Goal: Task Accomplishment & Management: Manage account settings

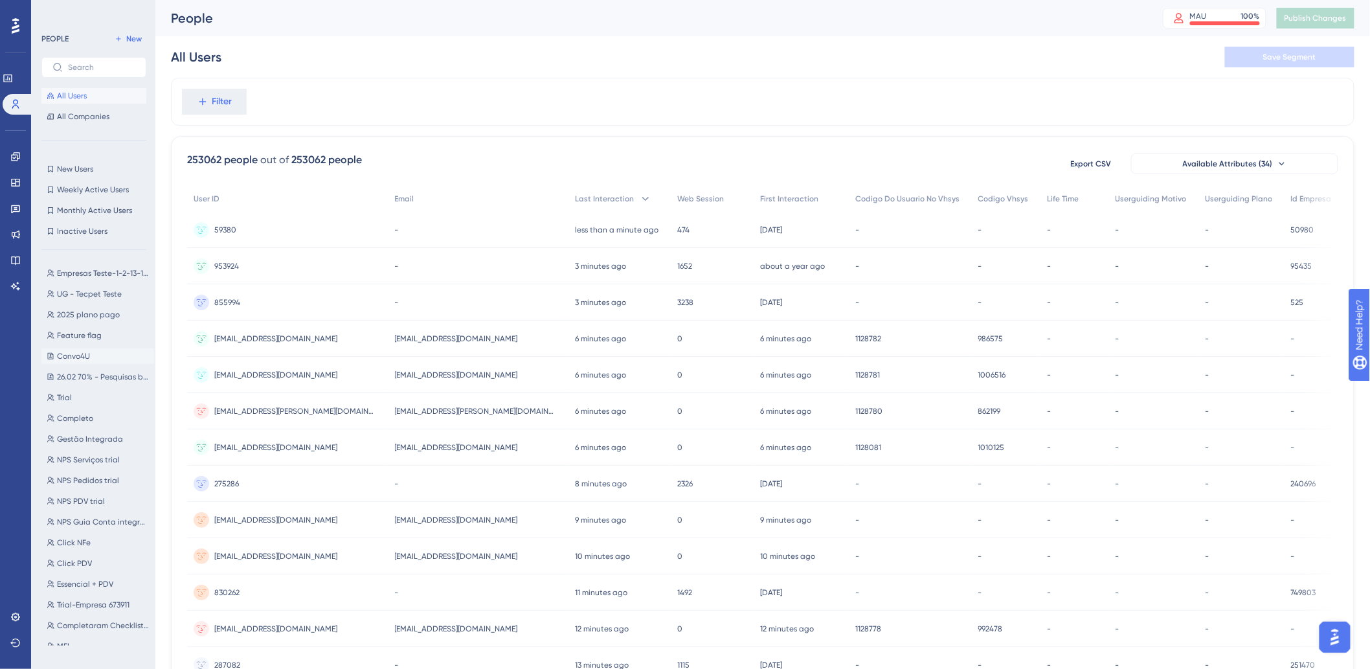
click at [86, 357] on span "Convo4U" at bounding box center [73, 356] width 33 height 10
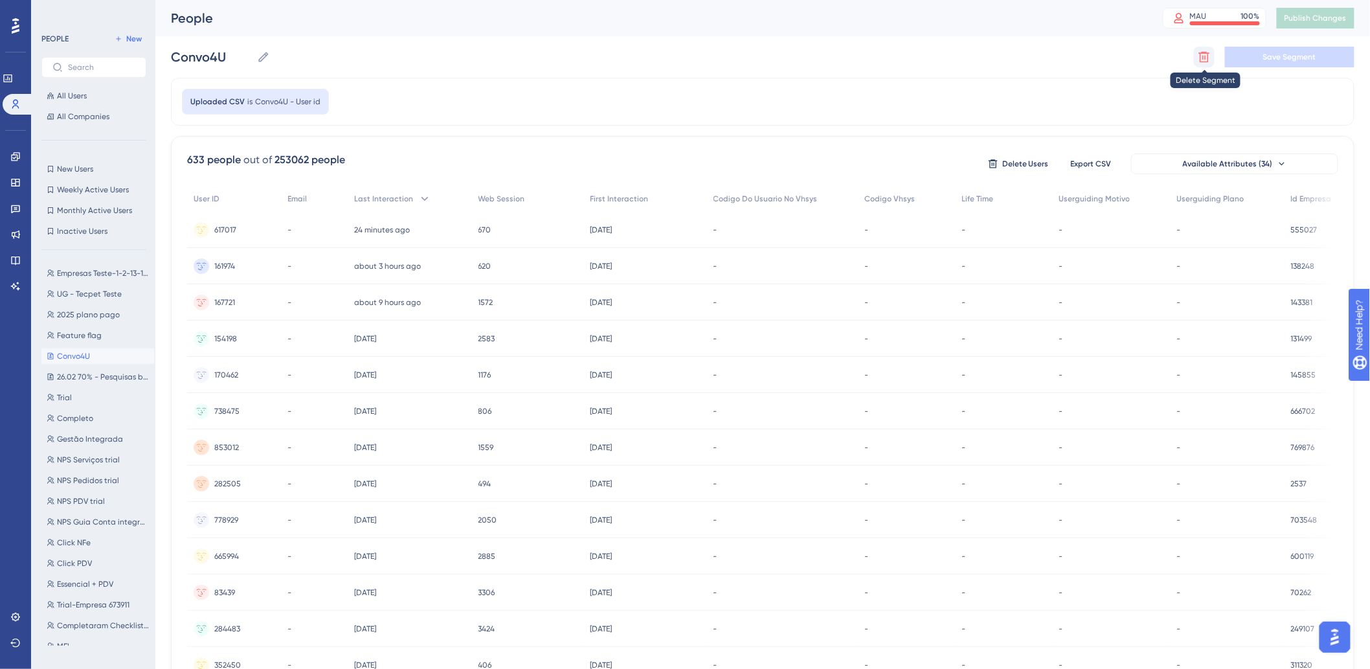
click at [1200, 62] on icon at bounding box center [1203, 56] width 13 height 13
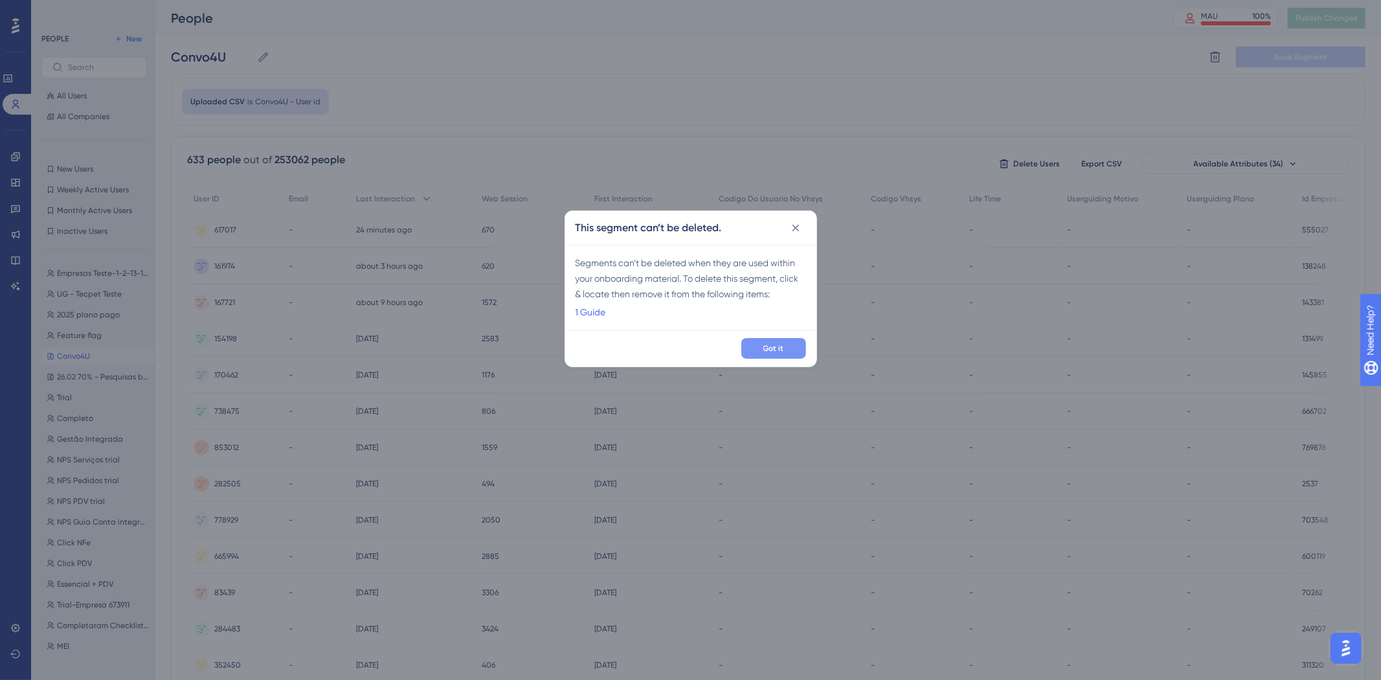
click at [790, 340] on button "Got it" at bounding box center [773, 348] width 65 height 21
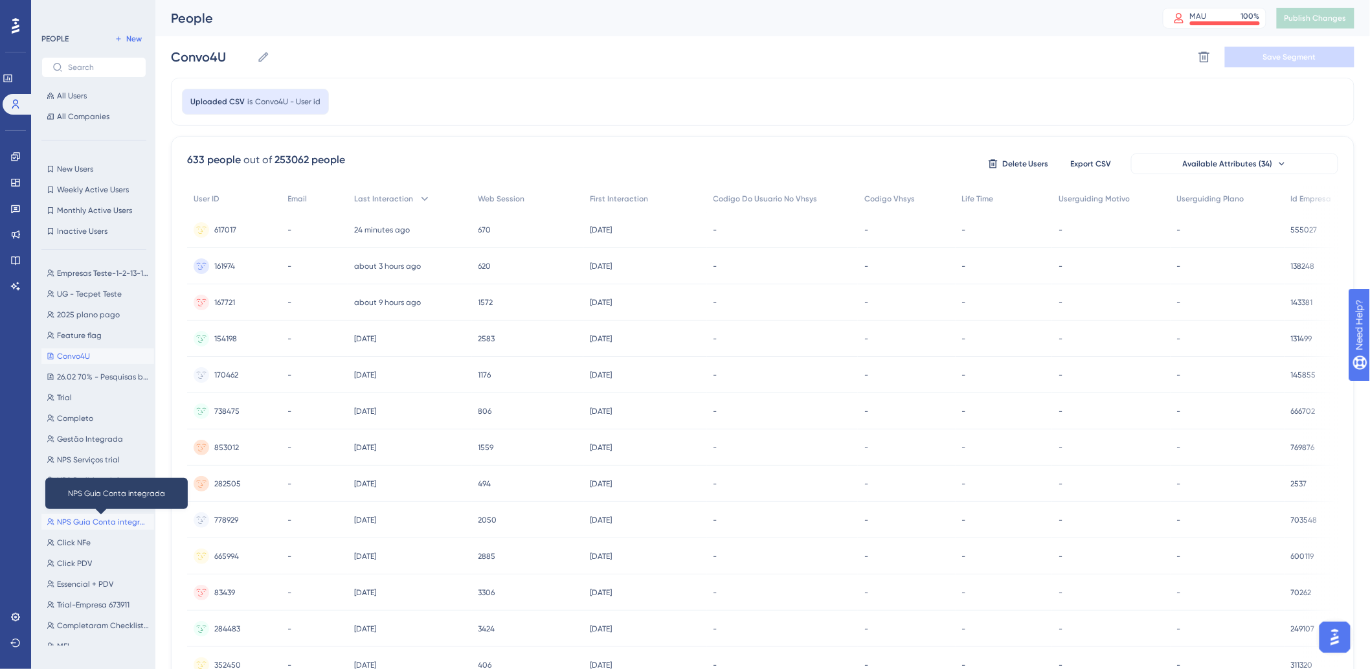
click at [93, 517] on span "NPS Guia Conta integrada" at bounding box center [103, 522] width 92 height 10
type input "NPS Guia Conta integrada"
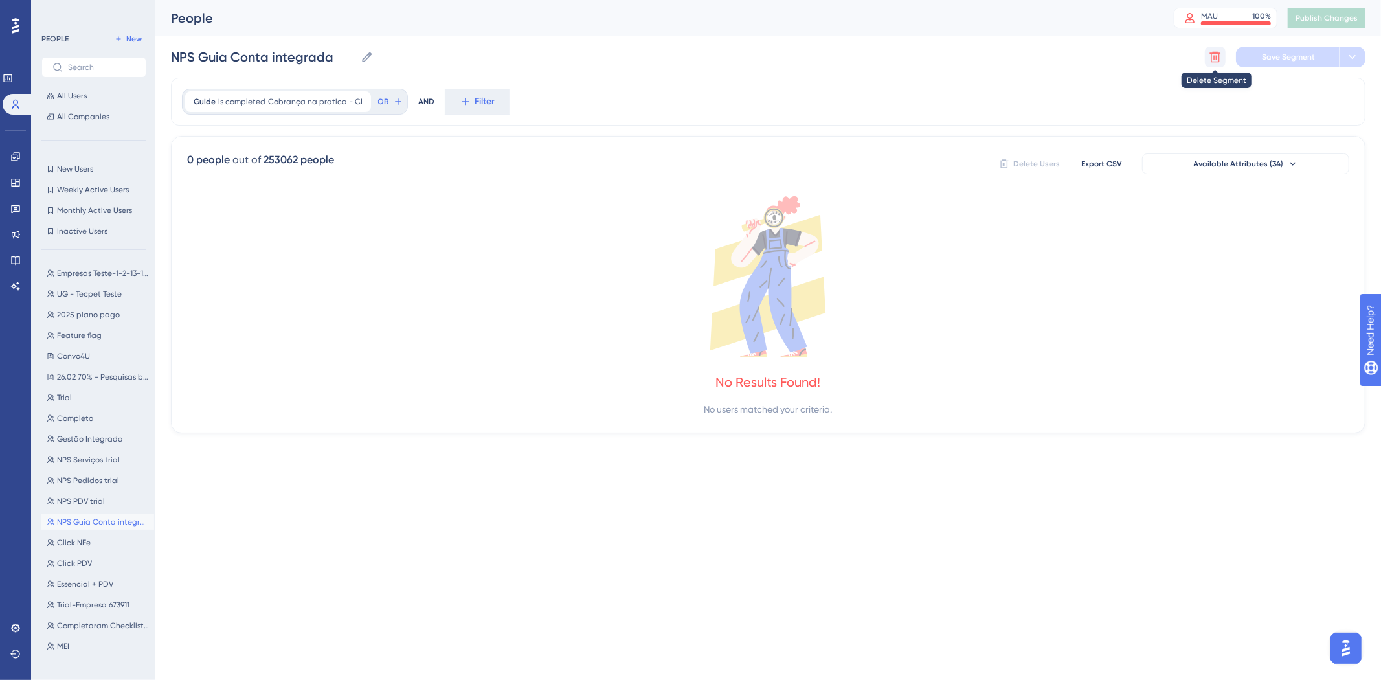
click at [1205, 52] on div "NPS Guia Conta integrada NPS Guia Conta integrada Delete Segment Save Segment" at bounding box center [768, 56] width 1194 height 41
click at [1211, 56] on icon at bounding box center [1215, 57] width 11 height 11
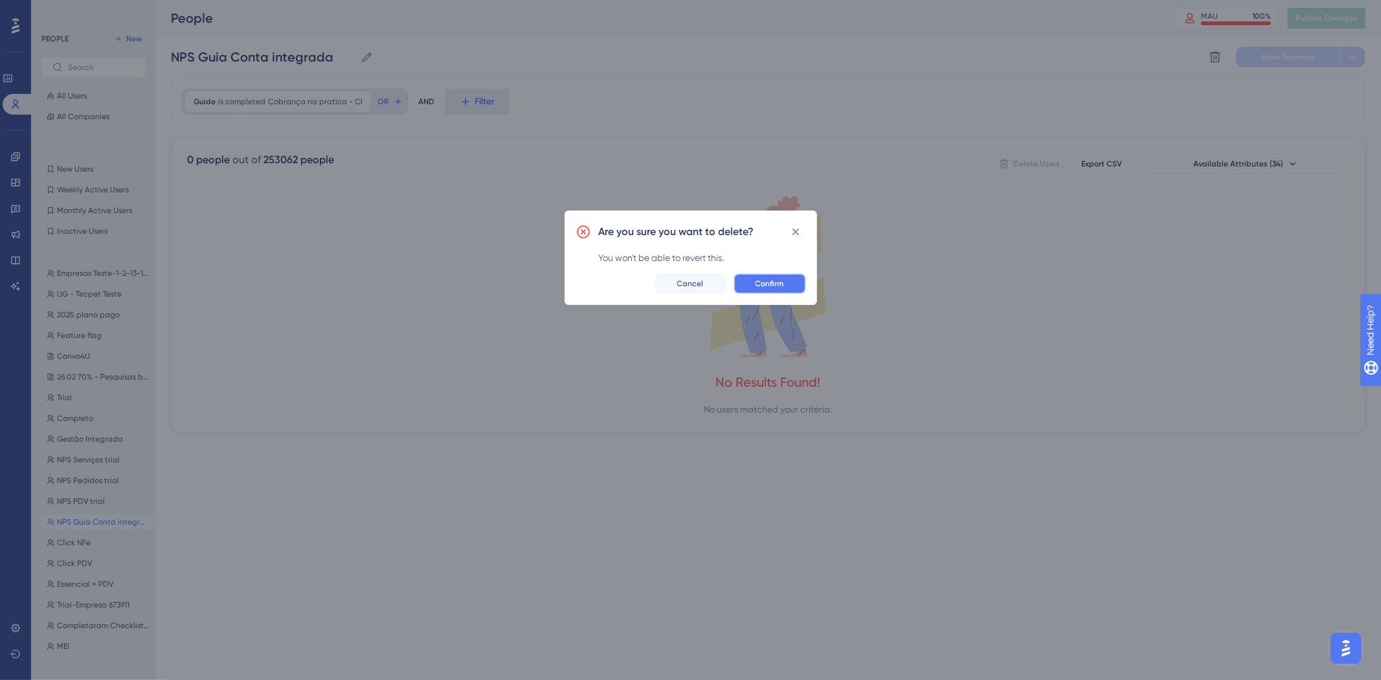
click at [754, 280] on button "Confirm" at bounding box center [769, 283] width 72 height 21
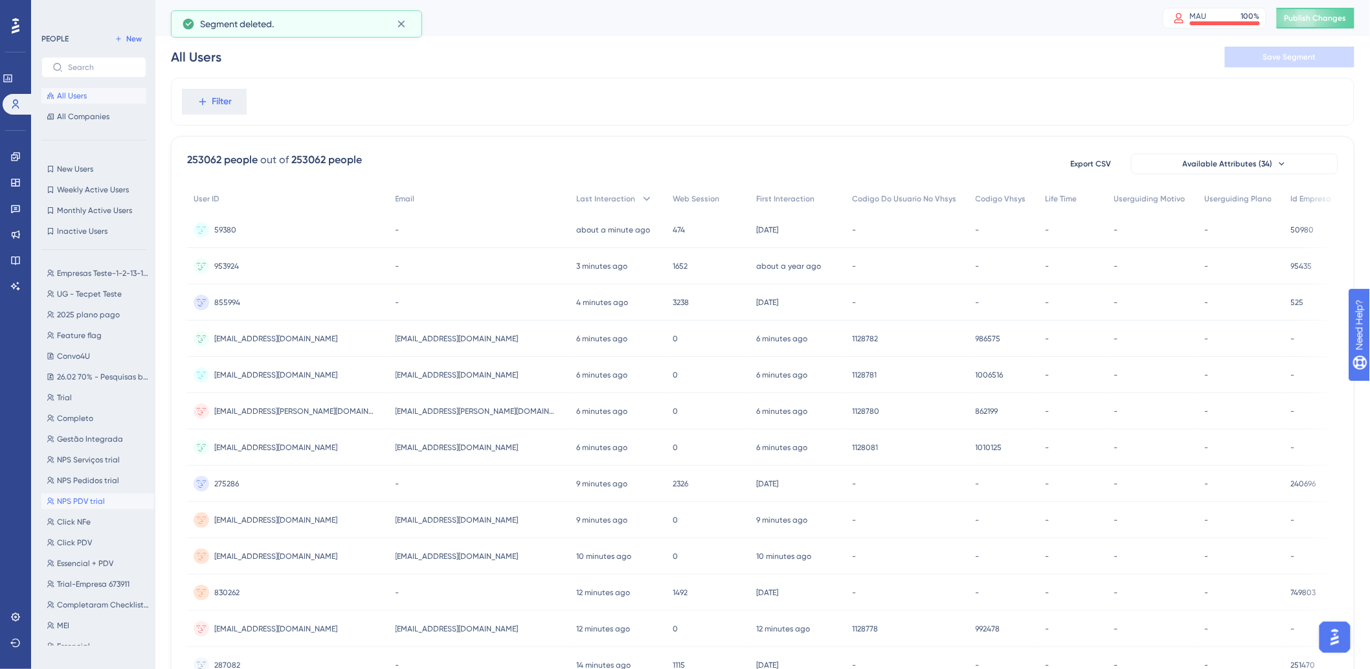
click at [107, 500] on button "NPS PDV trial NPS PDV trial" at bounding box center [97, 501] width 113 height 16
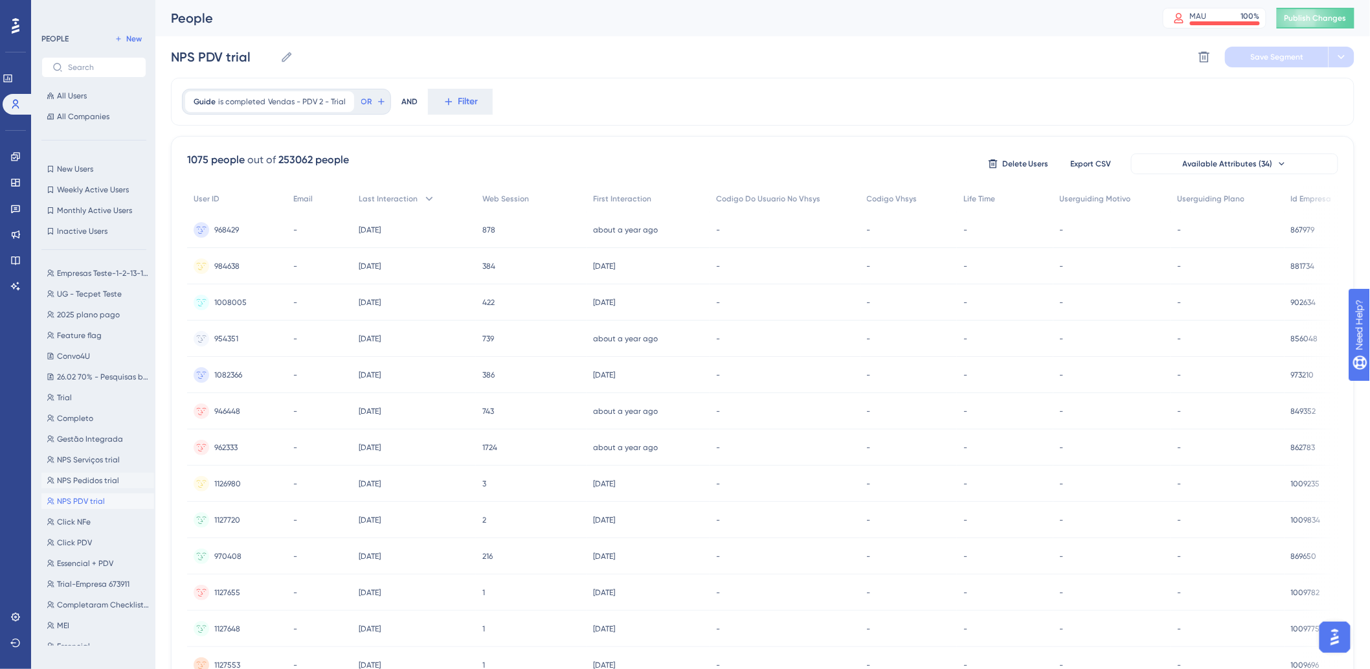
click at [80, 475] on span "NPS Pedidos trial" at bounding box center [88, 480] width 62 height 10
click at [94, 455] on span "NPS Serviços trial" at bounding box center [88, 459] width 63 height 10
click at [91, 431] on button "Gestão Integrada Gestão Integrada" at bounding box center [97, 439] width 113 height 16
click at [78, 351] on span "Convo4U" at bounding box center [73, 356] width 33 height 10
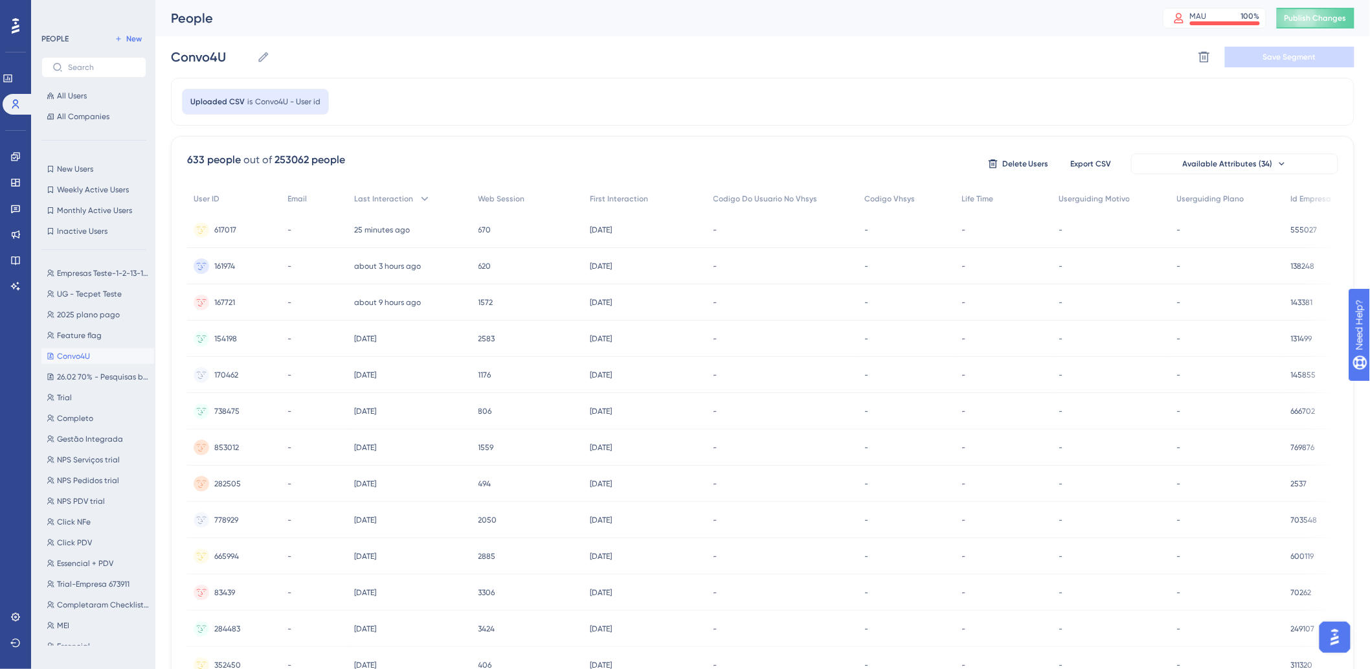
click at [1219, 52] on div "Delete Segment Save Segment" at bounding box center [1274, 57] width 161 height 21
click at [1204, 53] on icon at bounding box center [1204, 57] width 11 height 11
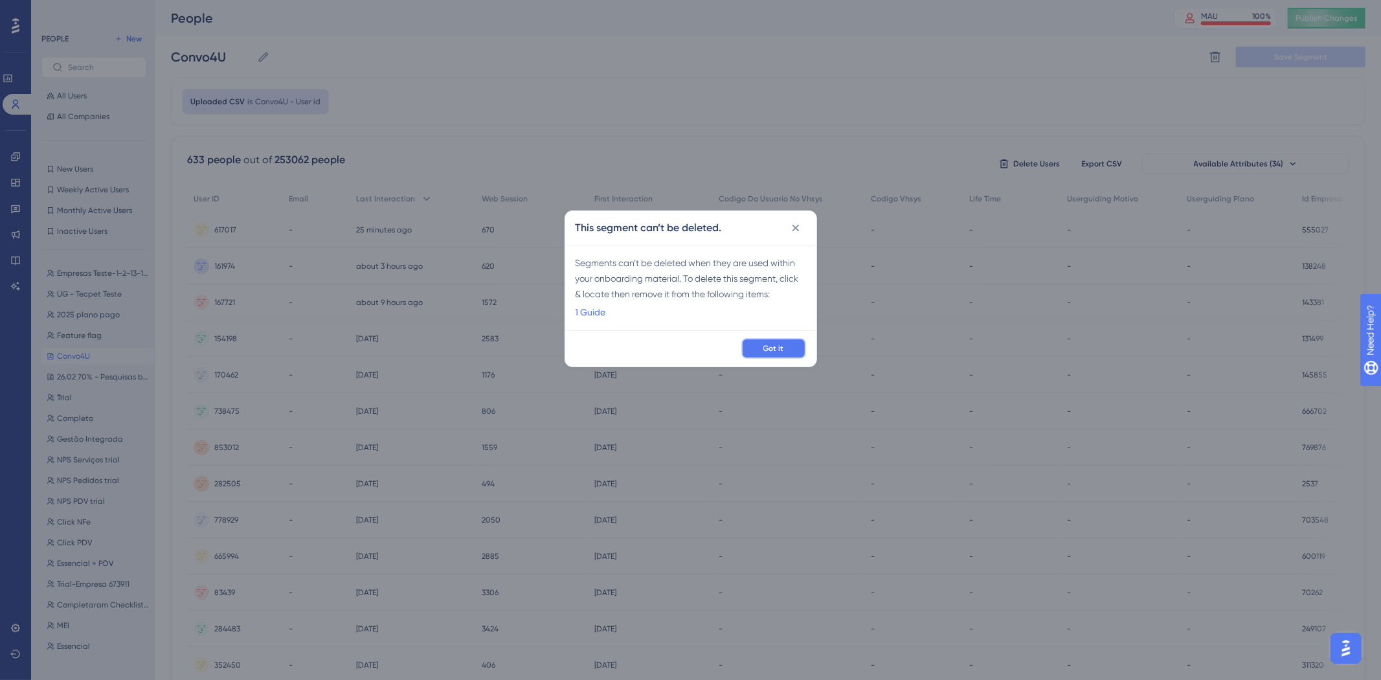
click at [791, 342] on button "Got it" at bounding box center [773, 348] width 65 height 21
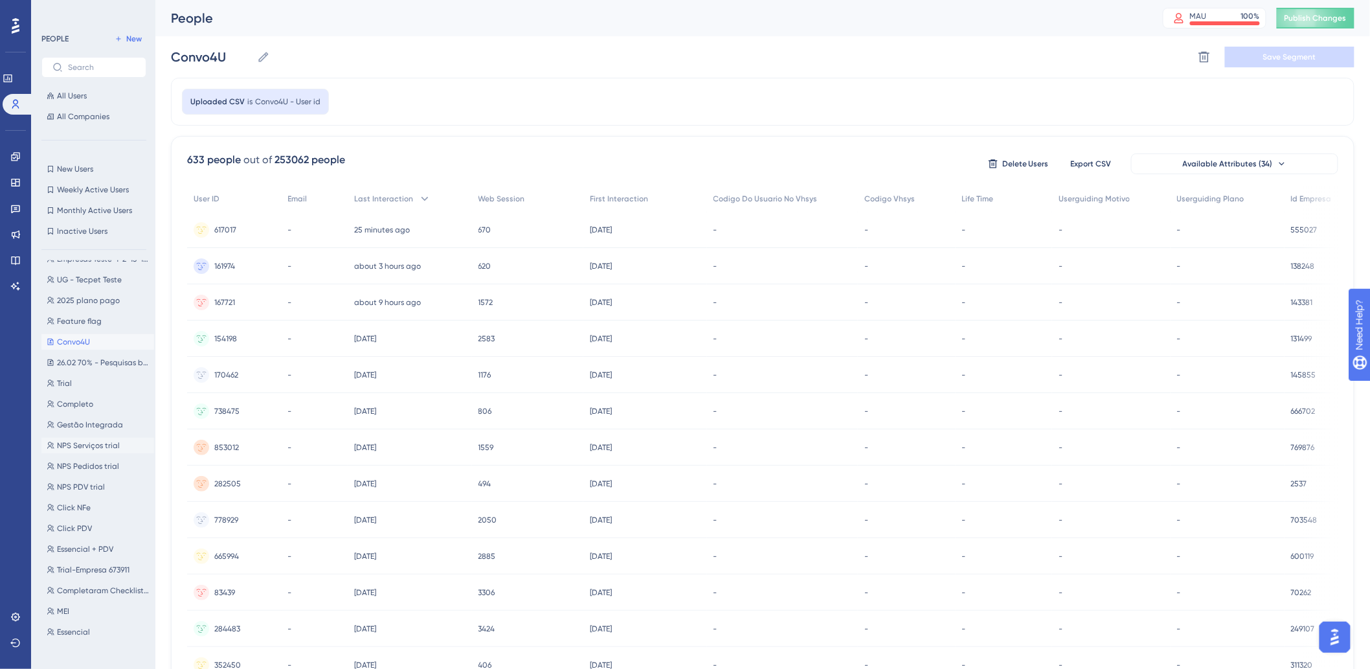
scroll to position [17, 0]
click at [106, 348] on div "Empresas Teste-1-2-13-1214-12131215 Empresas Teste-1-2-13-1214-12131215 UG - Te…" at bounding box center [97, 452] width 113 height 385
click at [102, 356] on span "26.02 70% - Pesquisas base EPP" at bounding box center [103, 359] width 92 height 10
type input "26.02 70% - Pesquisas base EPP"
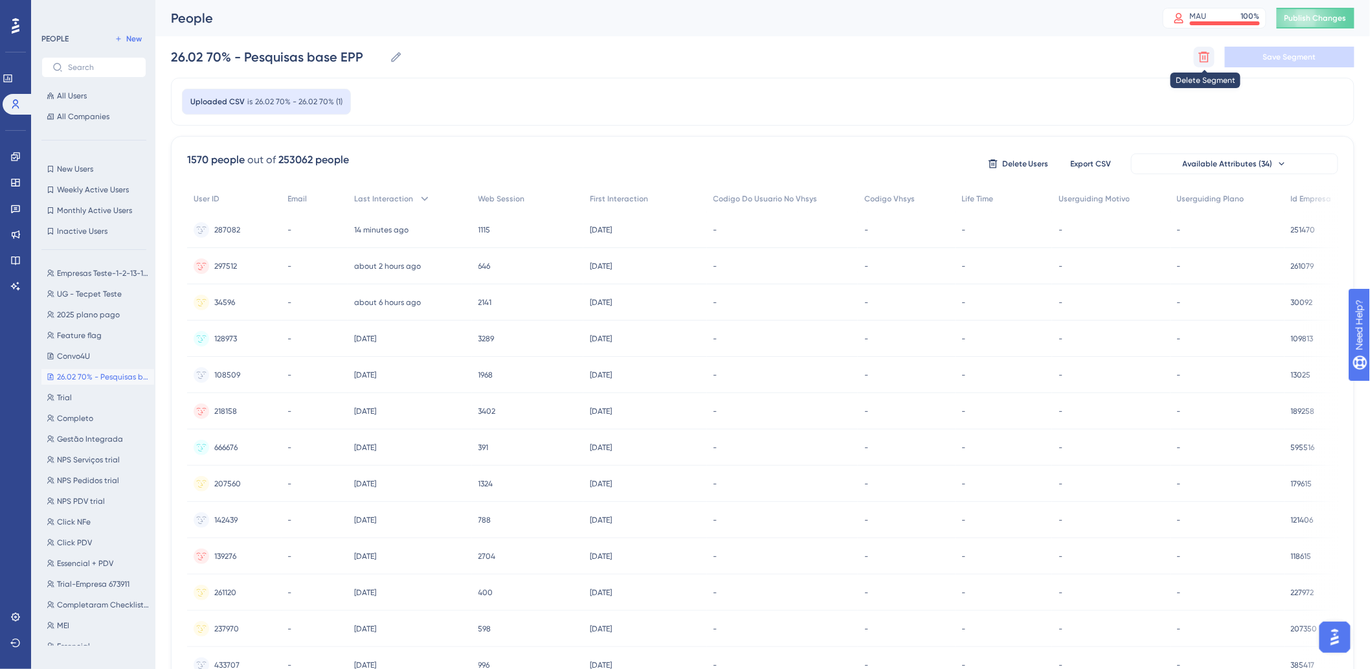
click at [1197, 62] on icon at bounding box center [1203, 56] width 13 height 13
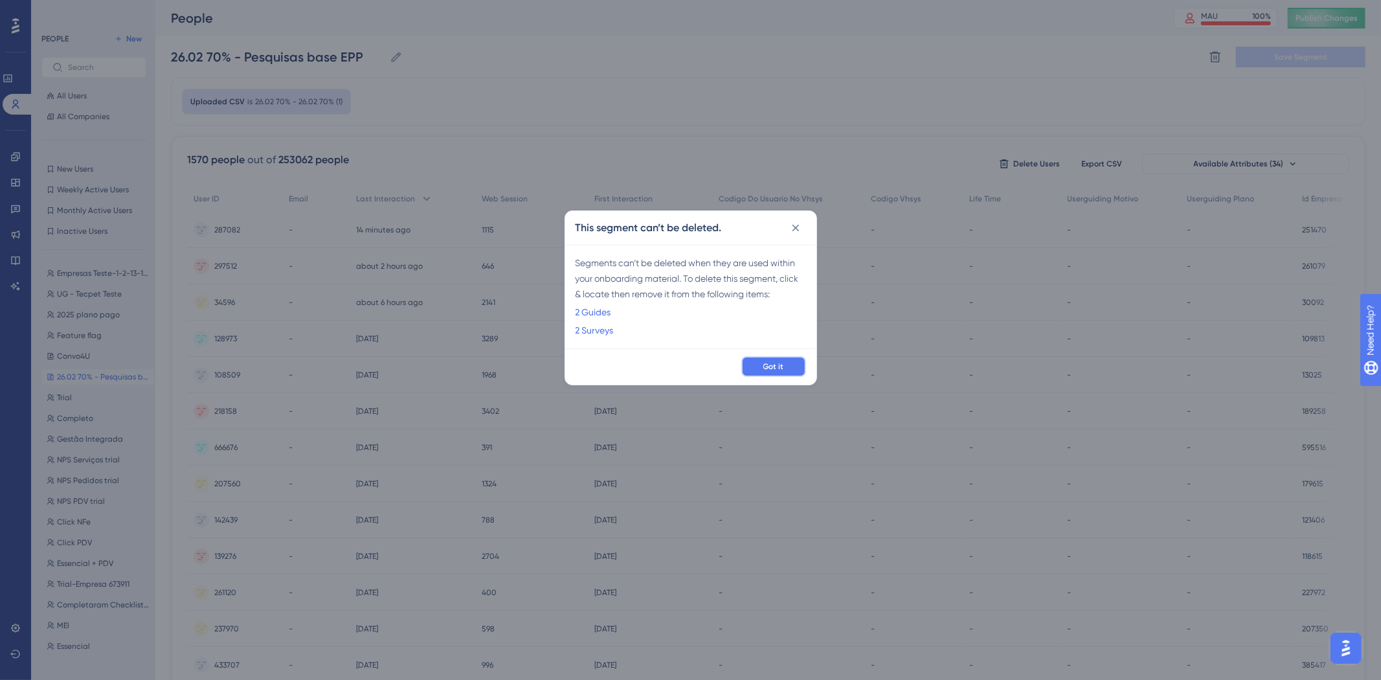
click at [774, 361] on span "Got it" at bounding box center [773, 366] width 21 height 10
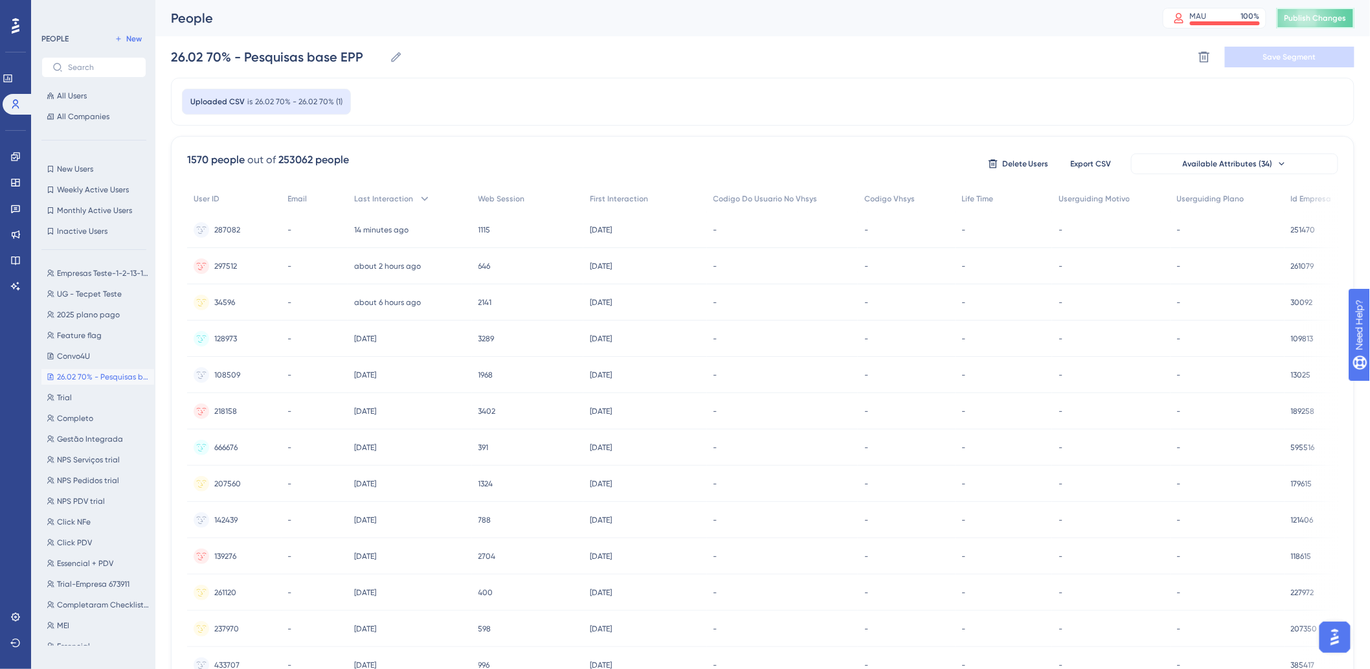
click at [1329, 14] on span "Publish Changes" at bounding box center [1315, 18] width 62 height 10
click at [10, 162] on div "Engagement" at bounding box center [15, 156] width 10 height 21
click at [14, 159] on icon at bounding box center [15, 156] width 10 height 10
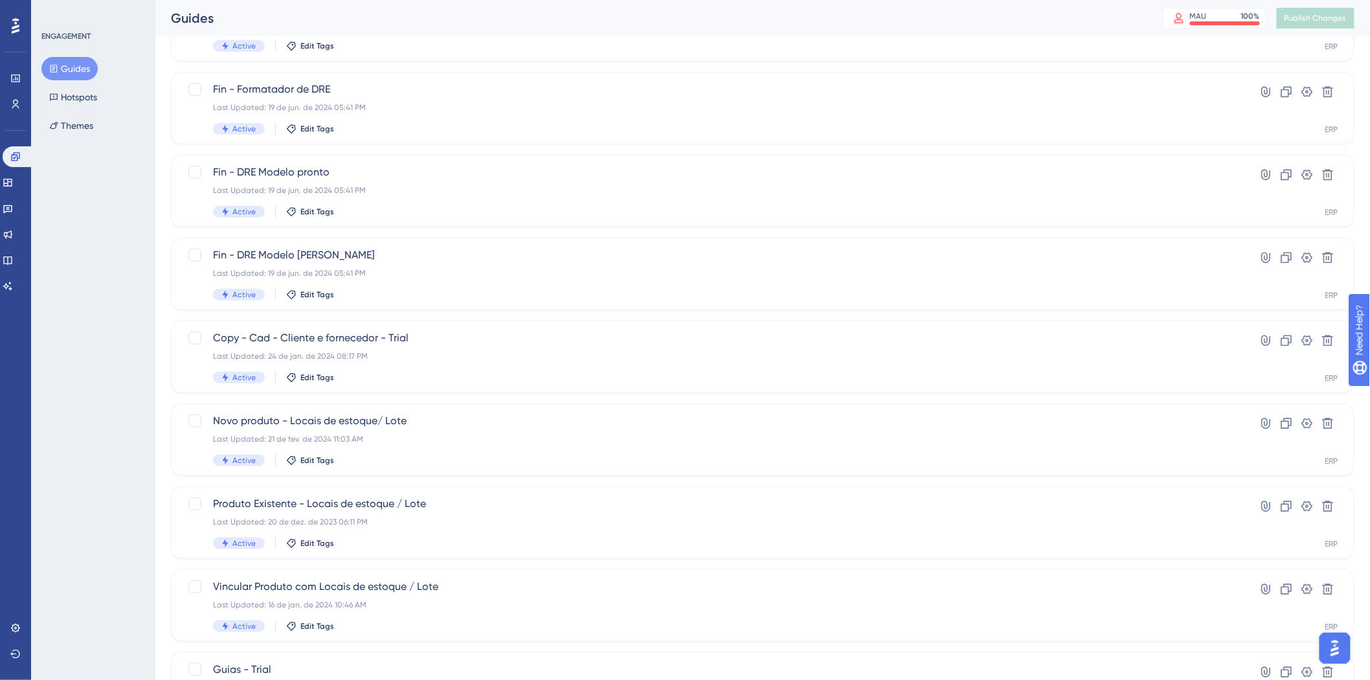
scroll to position [140, 0]
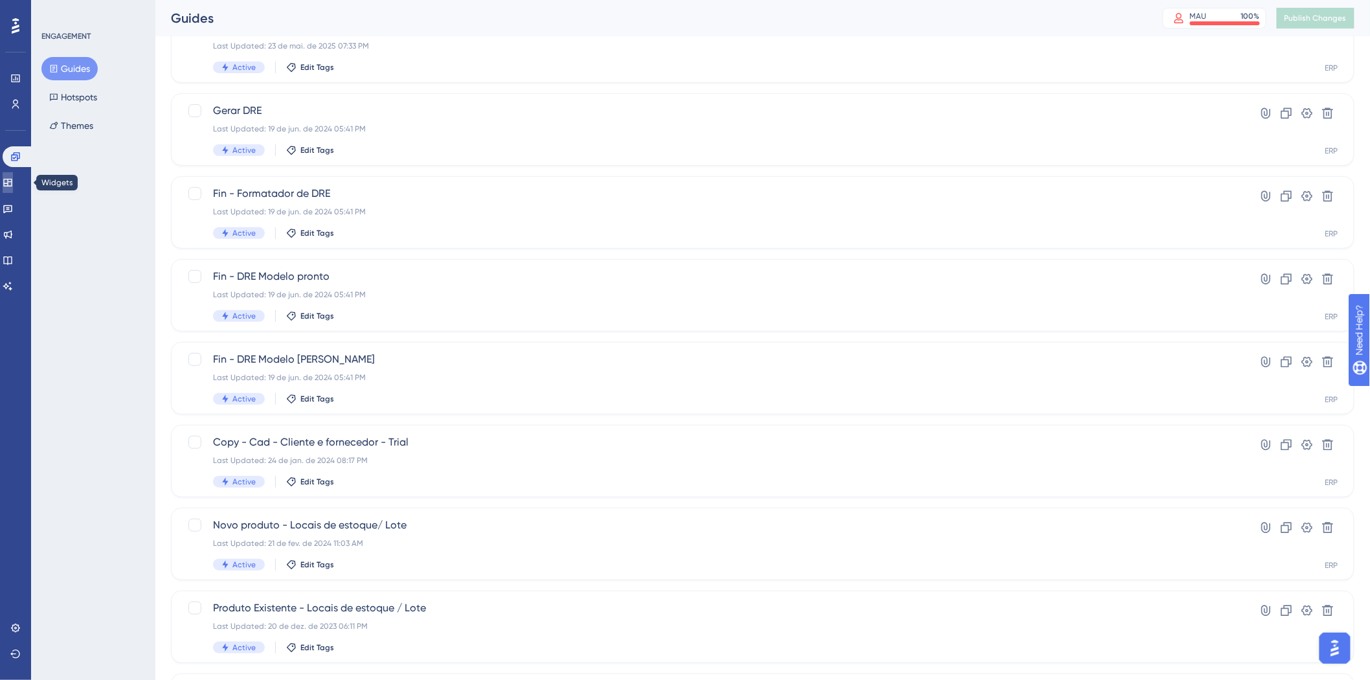
click at [13, 183] on icon at bounding box center [8, 182] width 10 height 10
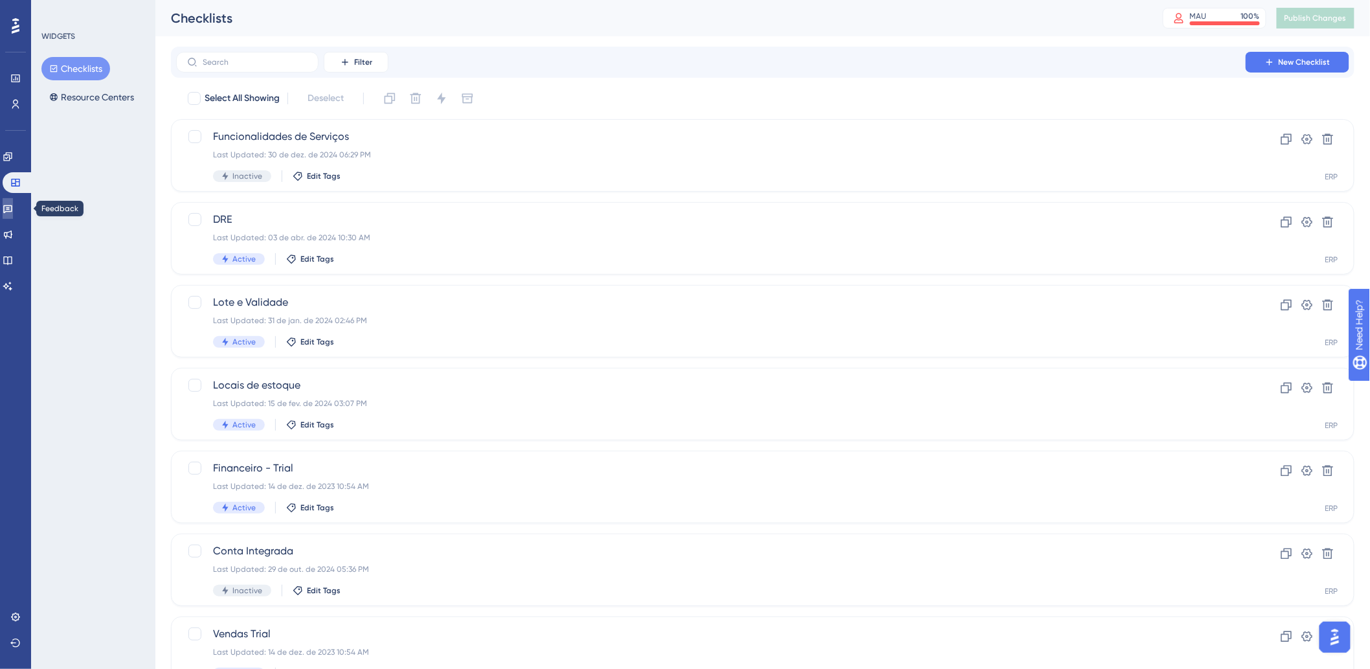
click at [13, 214] on link at bounding box center [8, 208] width 10 height 21
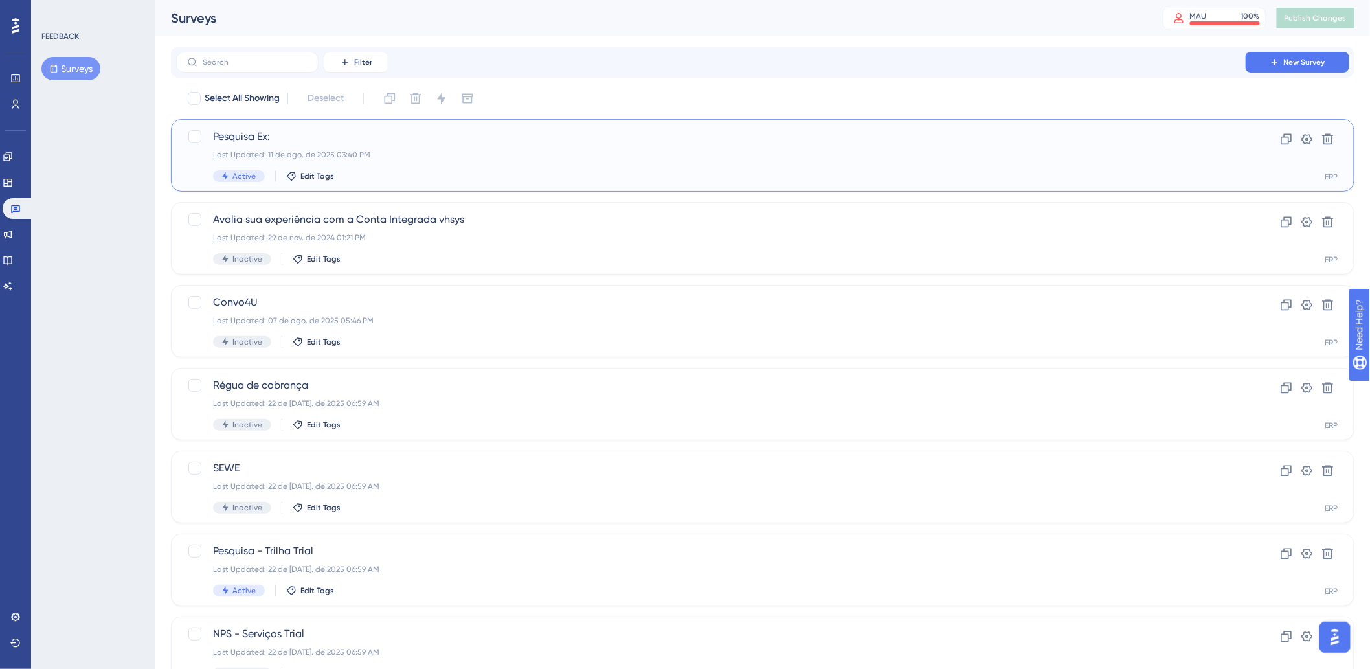
click at [418, 163] on div "Pesquisa Ex: Last Updated: 11 de ago. de 2025 03:40 PM Active Edit Tags" at bounding box center [710, 155] width 995 height 53
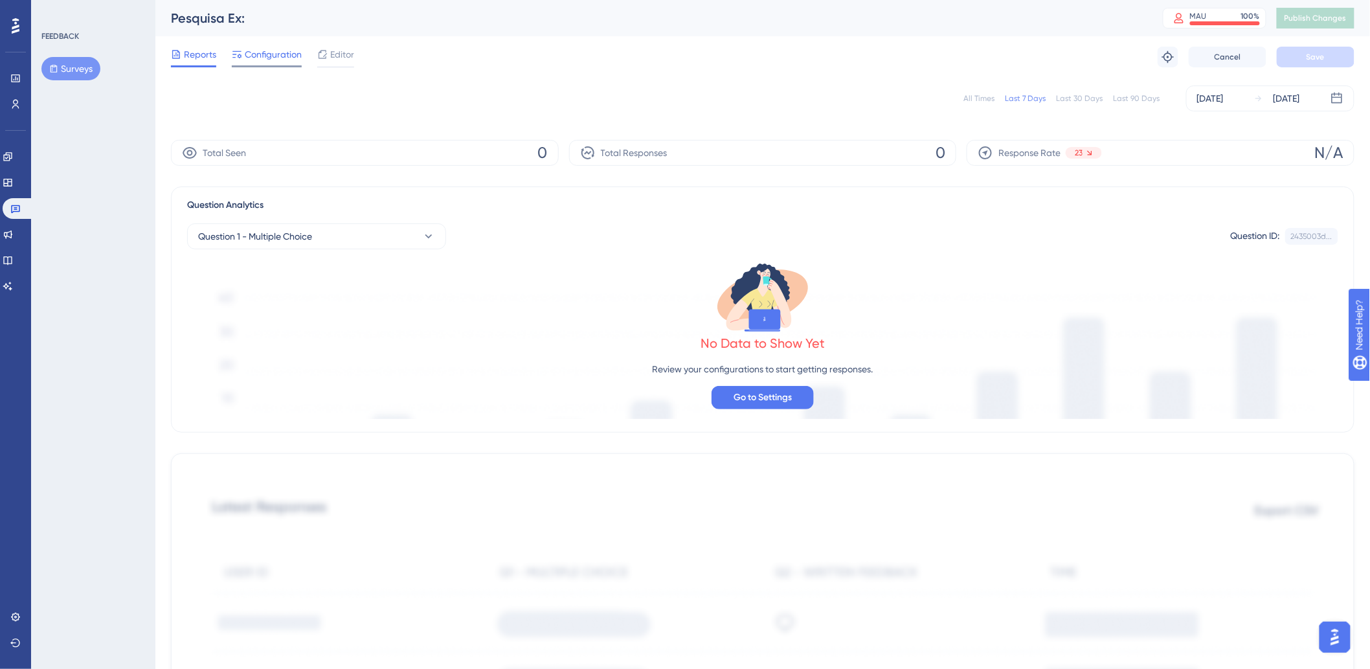
click at [285, 61] on span "Configuration" at bounding box center [273, 55] width 57 height 16
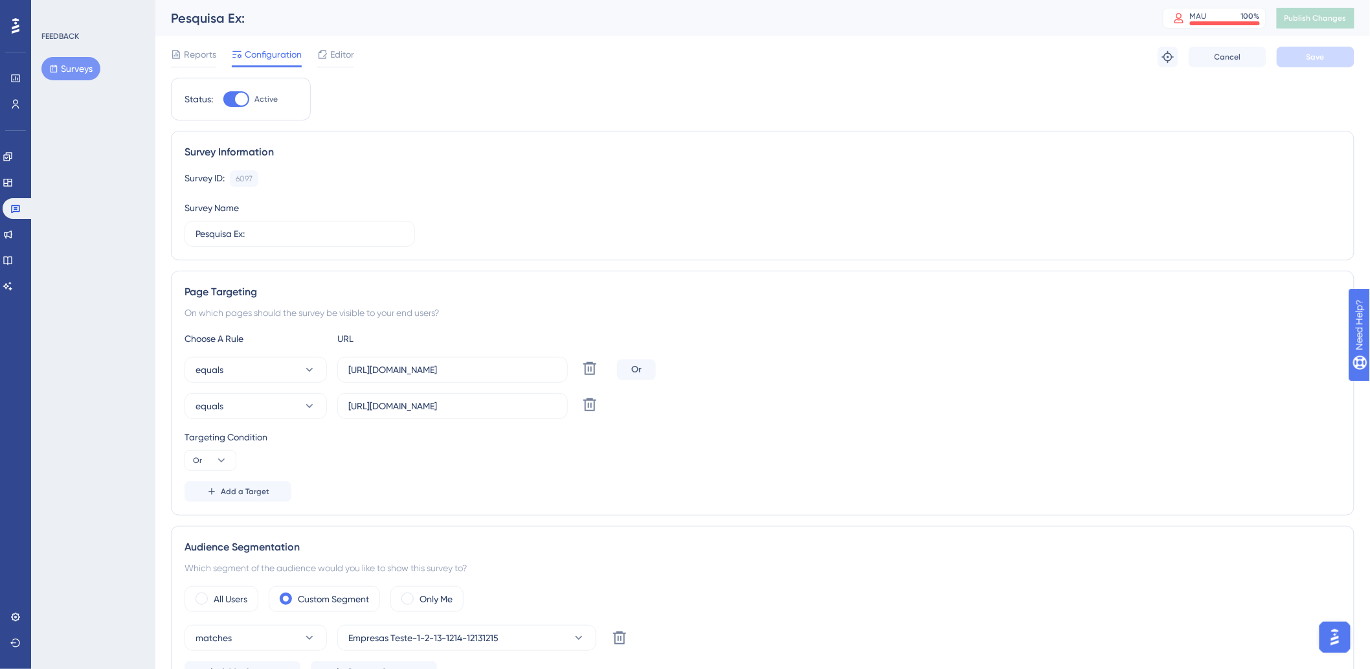
click at [78, 70] on button "Surveys" at bounding box center [70, 68] width 59 height 23
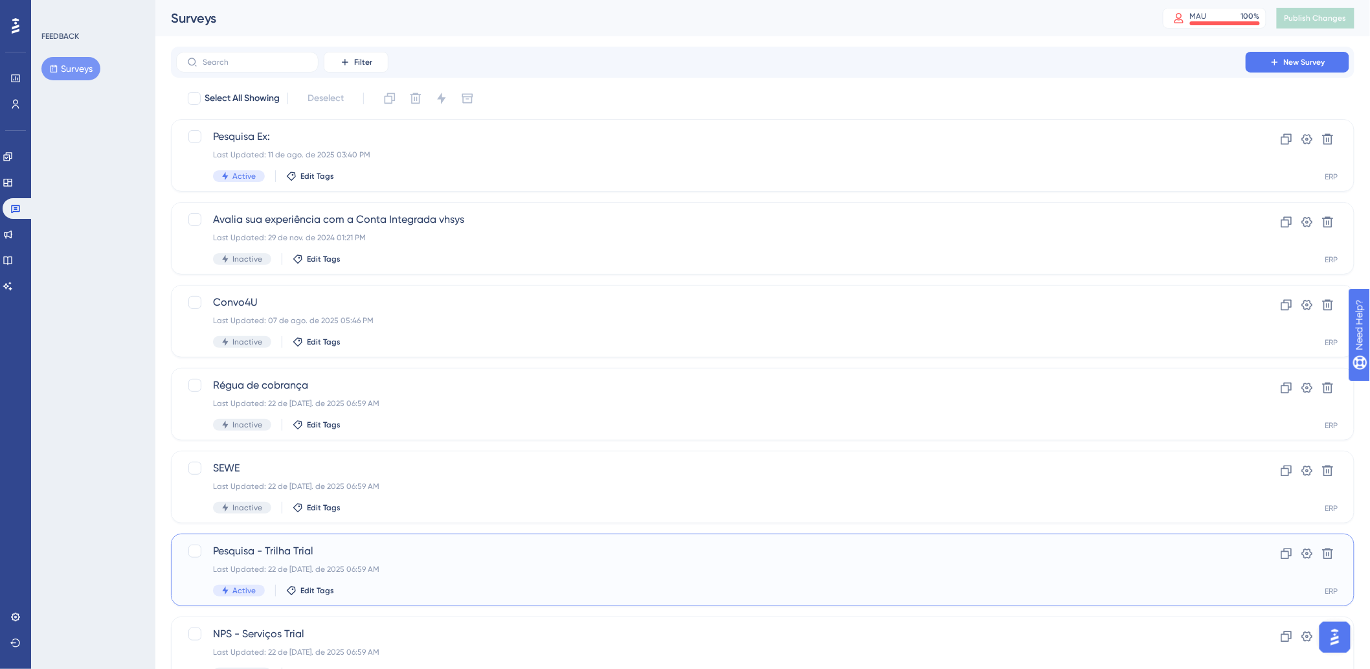
click at [368, 591] on div "Active Edit Tags" at bounding box center [710, 590] width 995 height 12
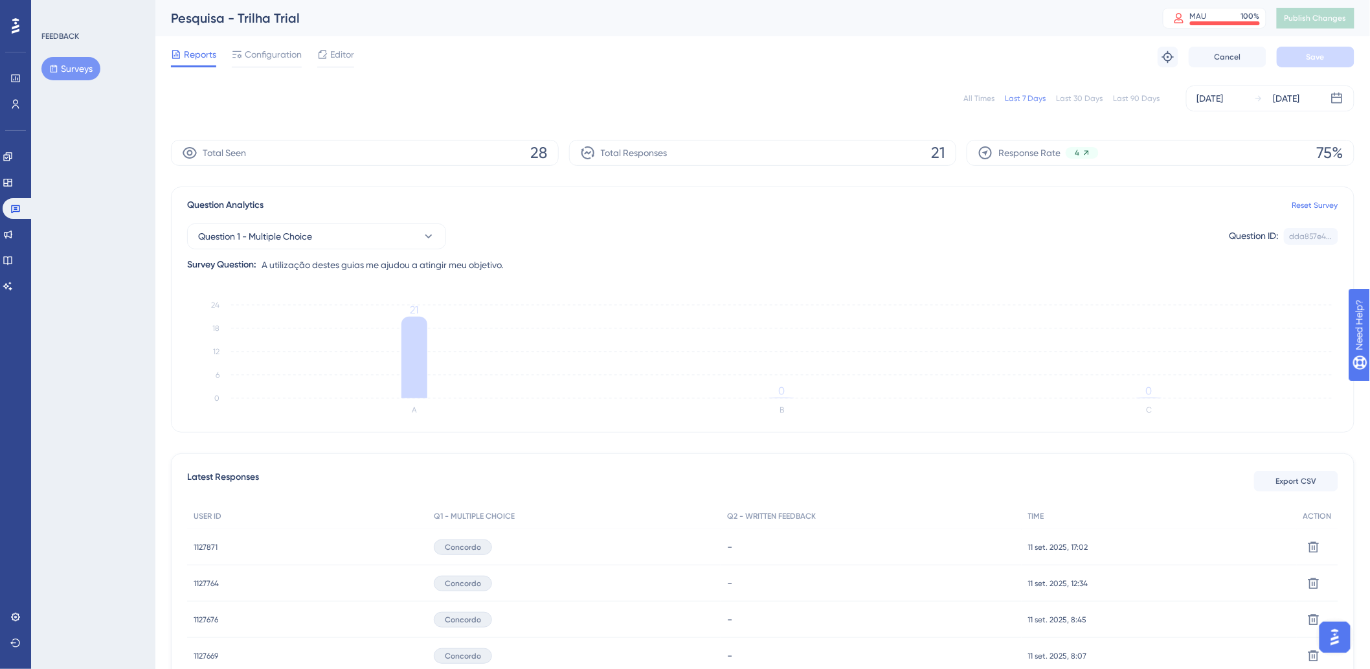
click at [76, 67] on button "Surveys" at bounding box center [70, 68] width 59 height 23
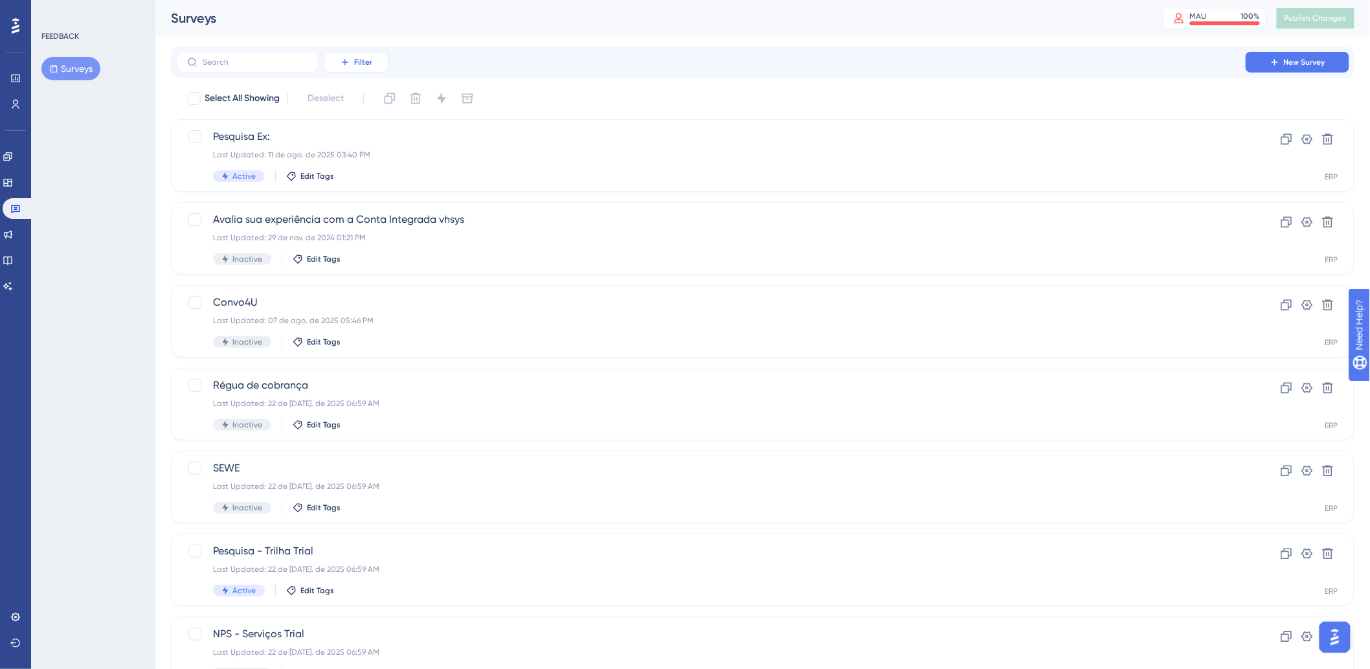
click at [357, 57] on span "Filter" at bounding box center [363, 62] width 18 height 10
click at [376, 178] on div "Status Status" at bounding box center [368, 177] width 53 height 26
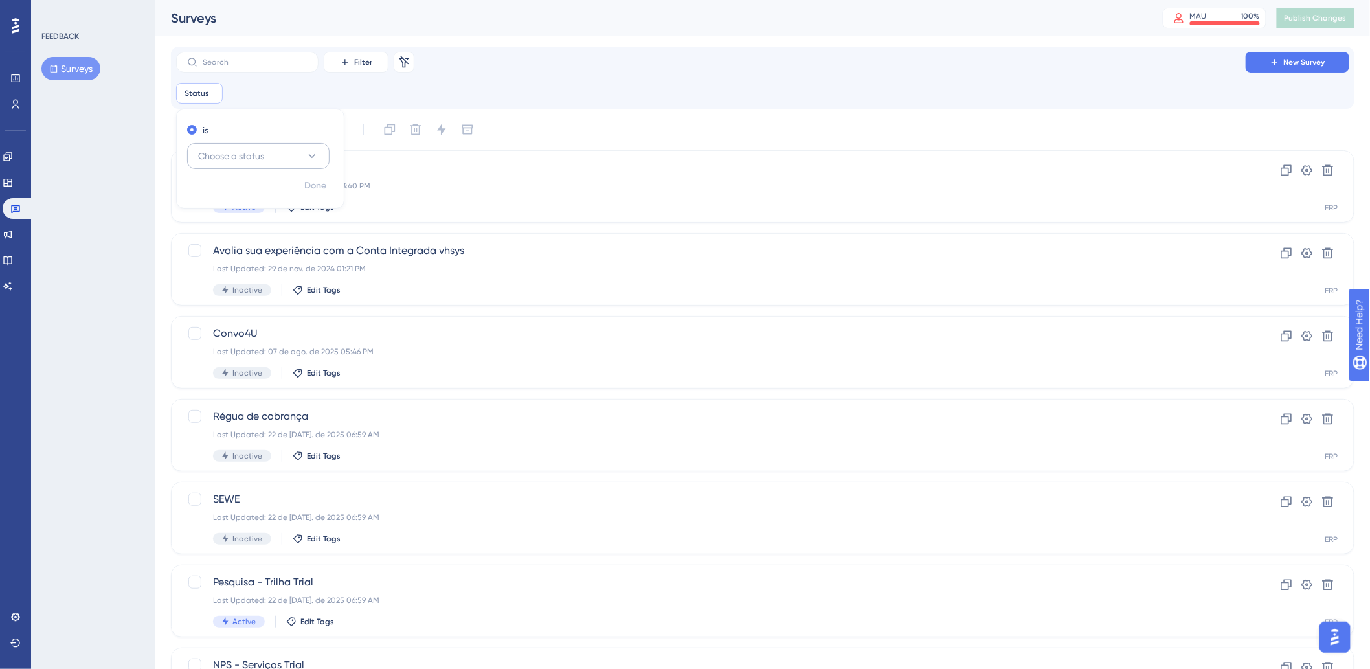
click at [274, 153] on button "Choose a status" at bounding box center [258, 156] width 142 height 26
click at [247, 195] on div "Active Active" at bounding box center [258, 196] width 105 height 26
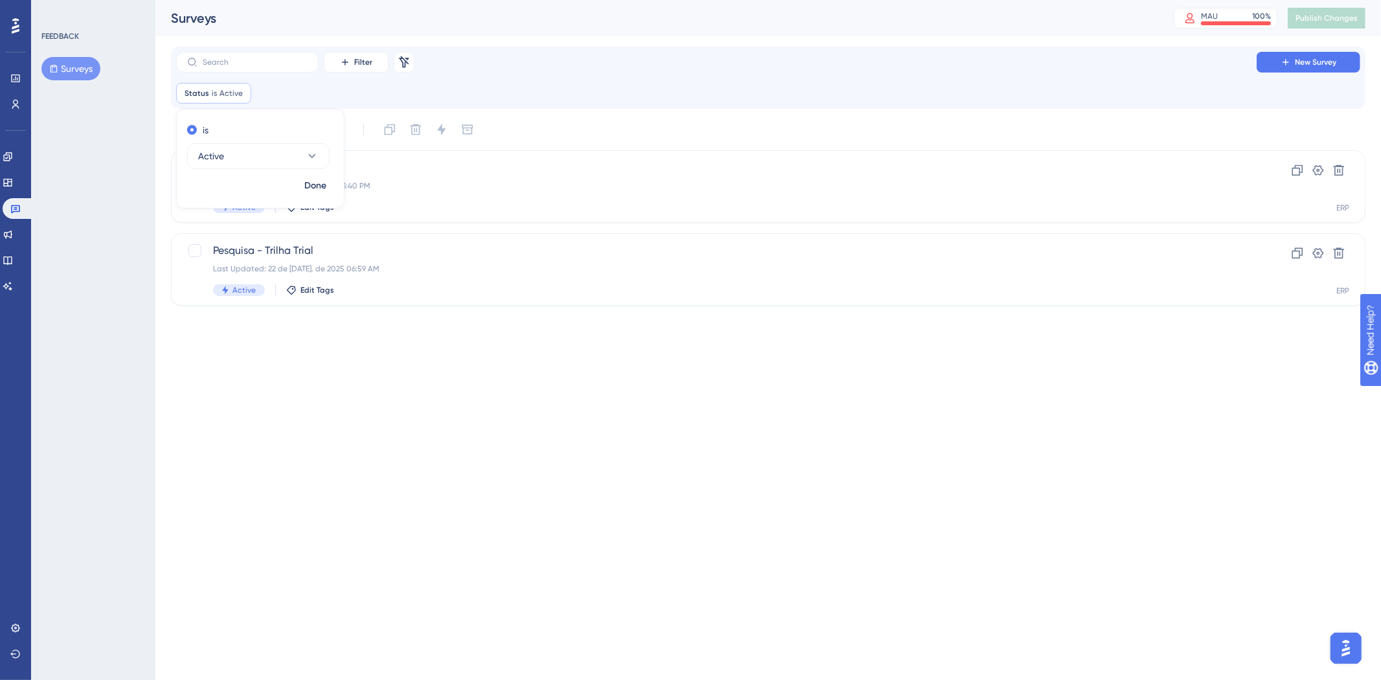
click at [136, 358] on div "FEEDBACK Surveys" at bounding box center [93, 340] width 124 height 680
click at [12, 185] on icon at bounding box center [7, 183] width 8 height 8
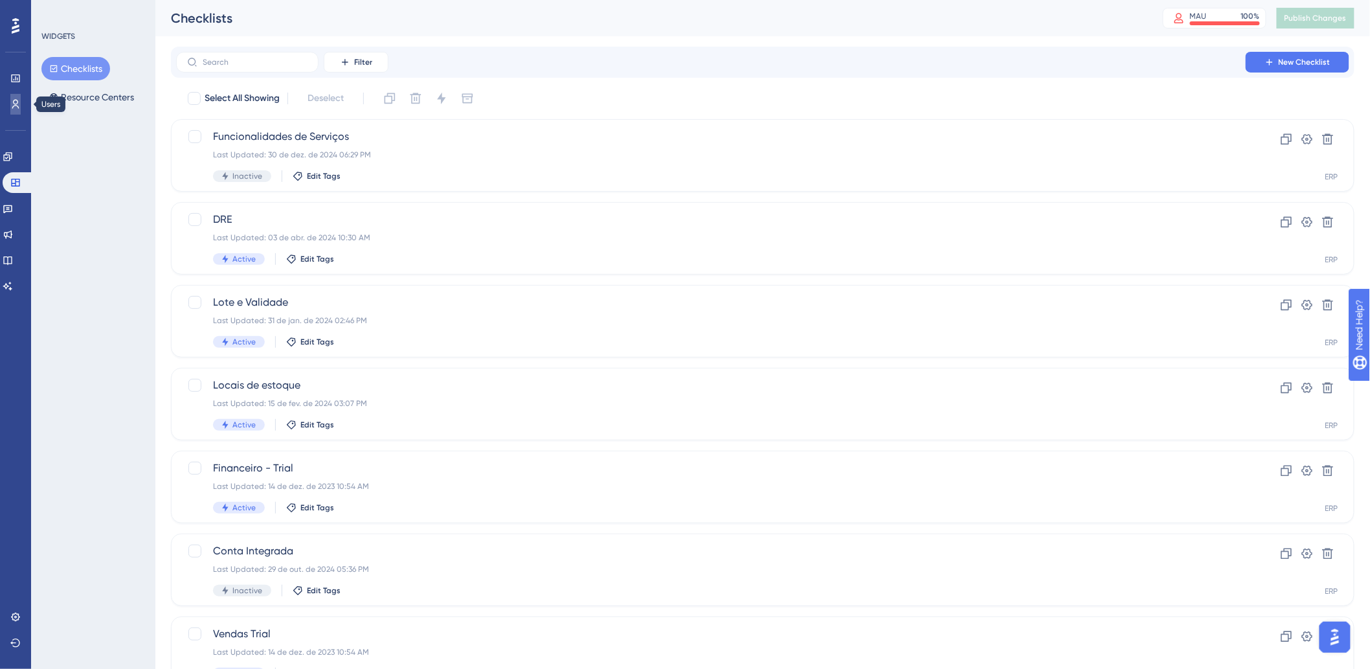
click at [12, 100] on icon at bounding box center [15, 104] width 10 height 10
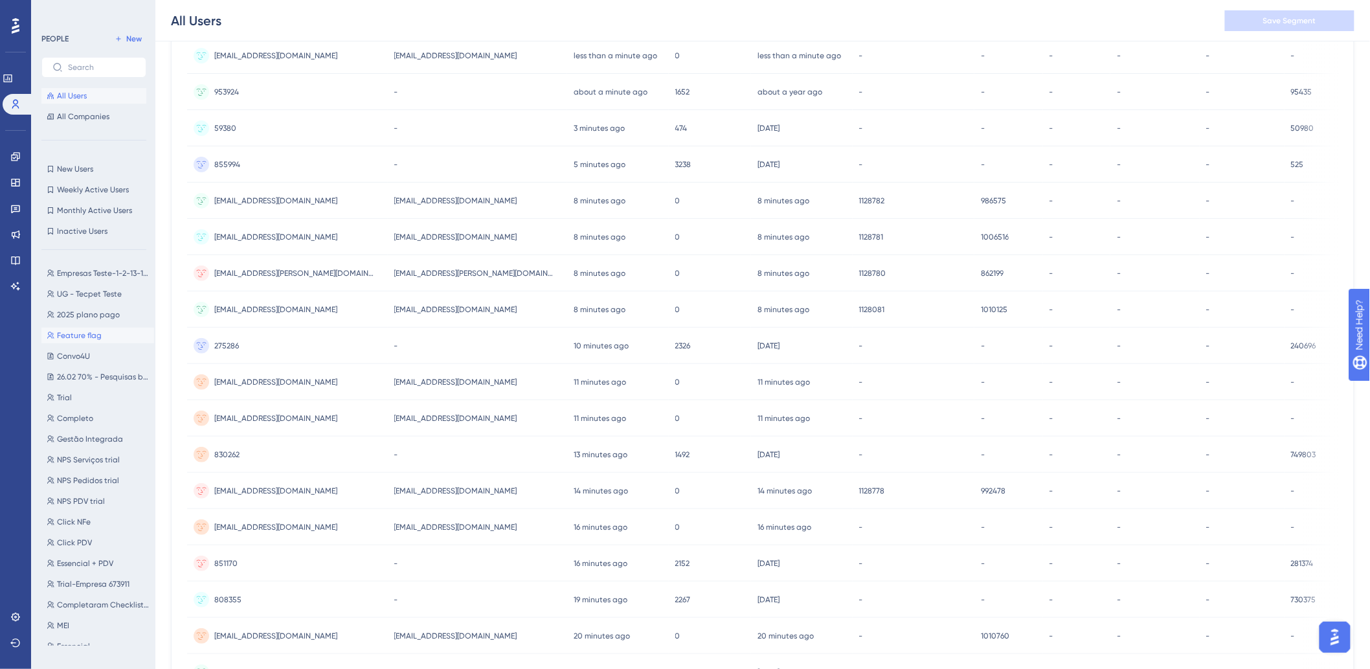
click at [111, 333] on button "Feature flag Feature flag" at bounding box center [97, 336] width 113 height 16
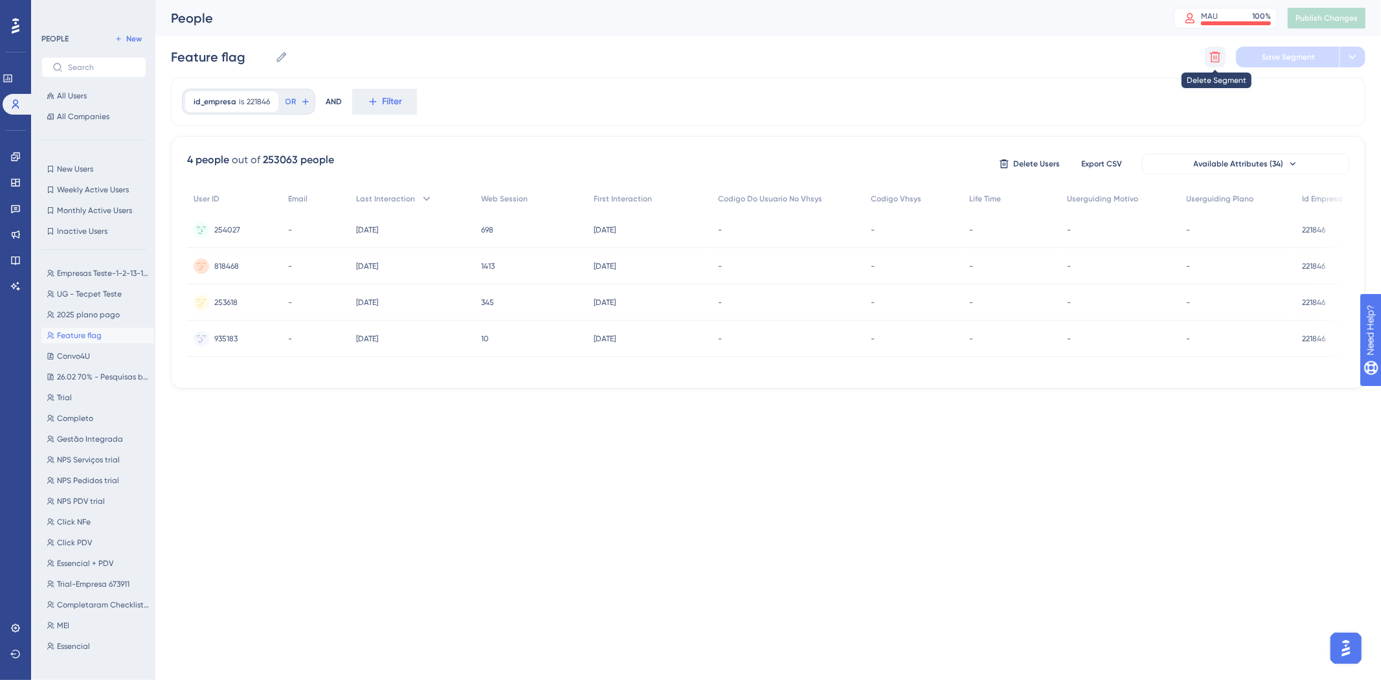
click at [1225, 60] on button at bounding box center [1215, 57] width 21 height 21
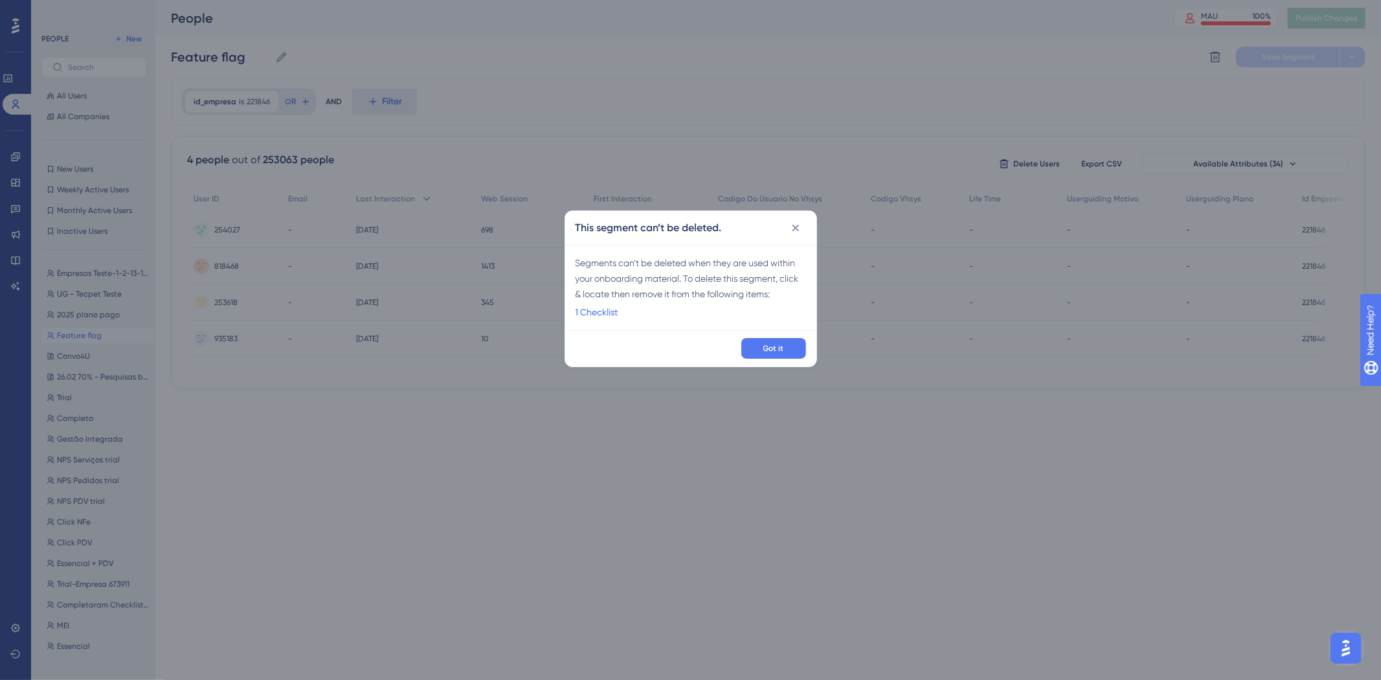
click at [773, 360] on div "Got it" at bounding box center [690, 348] width 251 height 36
click at [772, 342] on button "Got it" at bounding box center [773, 348] width 65 height 21
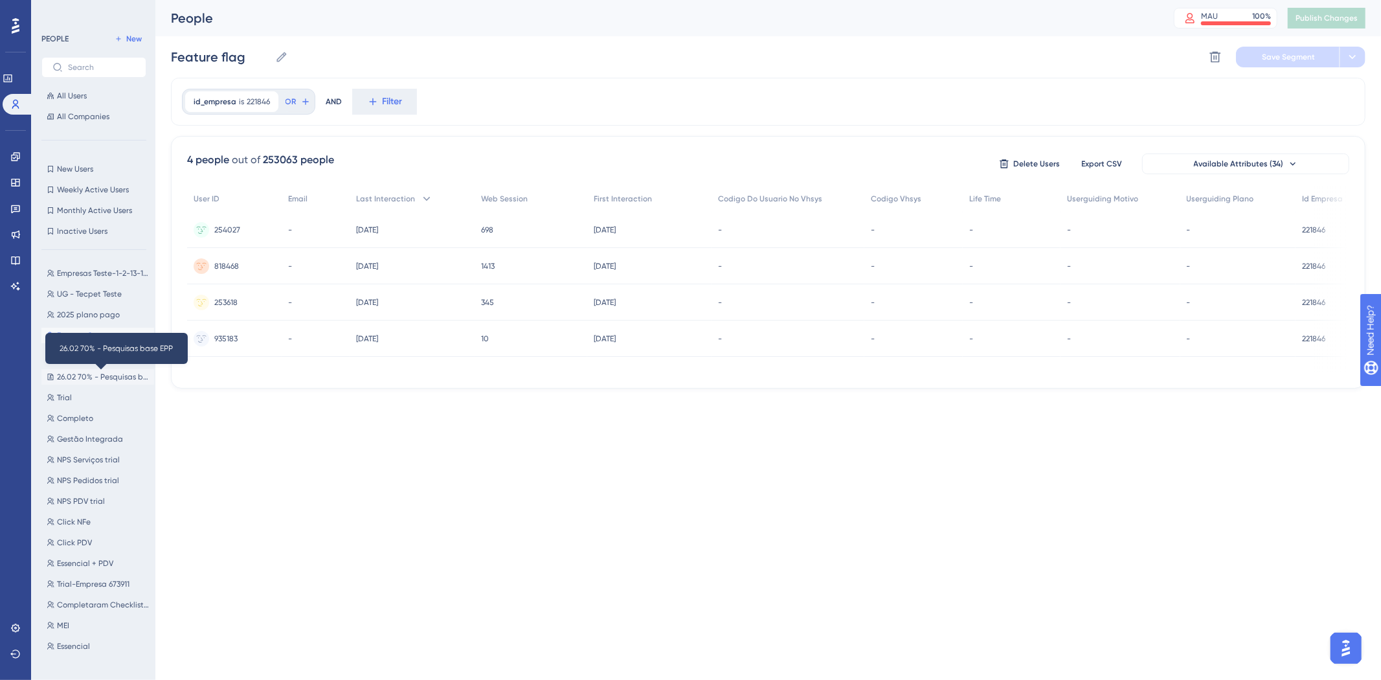
click at [94, 373] on span "26.02 70% - Pesquisas base EPP" at bounding box center [103, 377] width 92 height 10
type input "26.02 70% - Pesquisas base EPP"
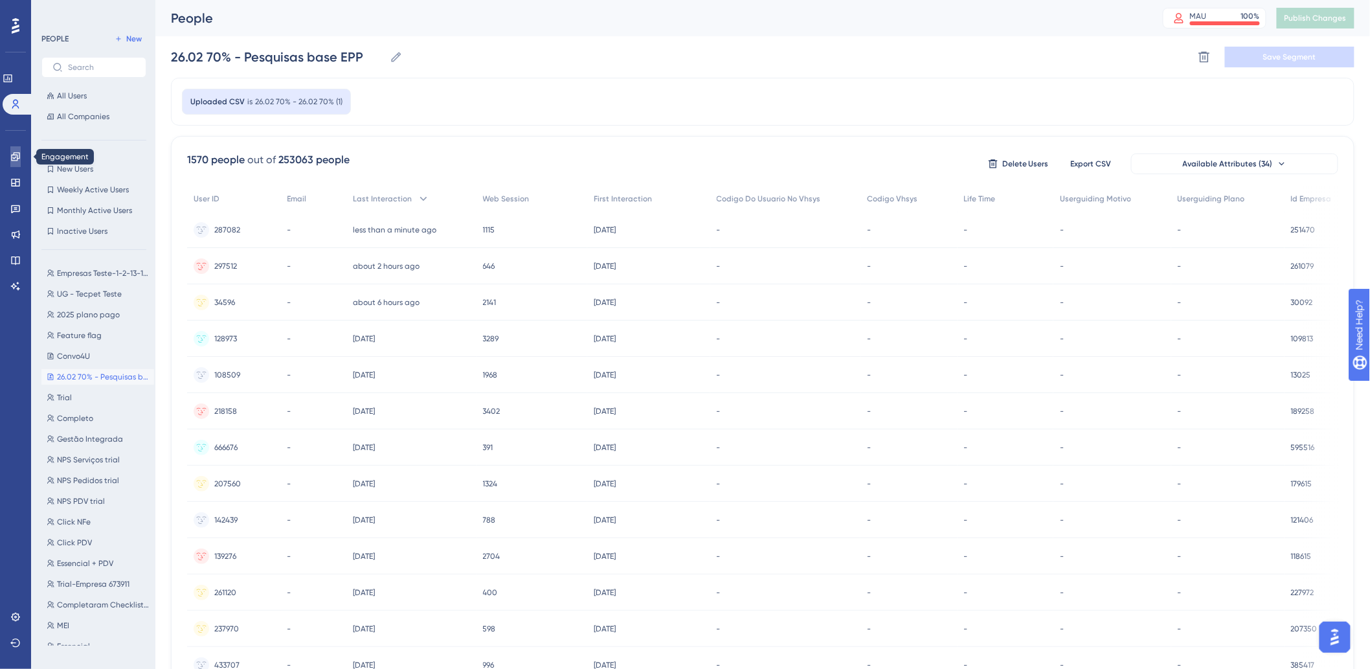
click at [21, 157] on link at bounding box center [15, 156] width 10 height 21
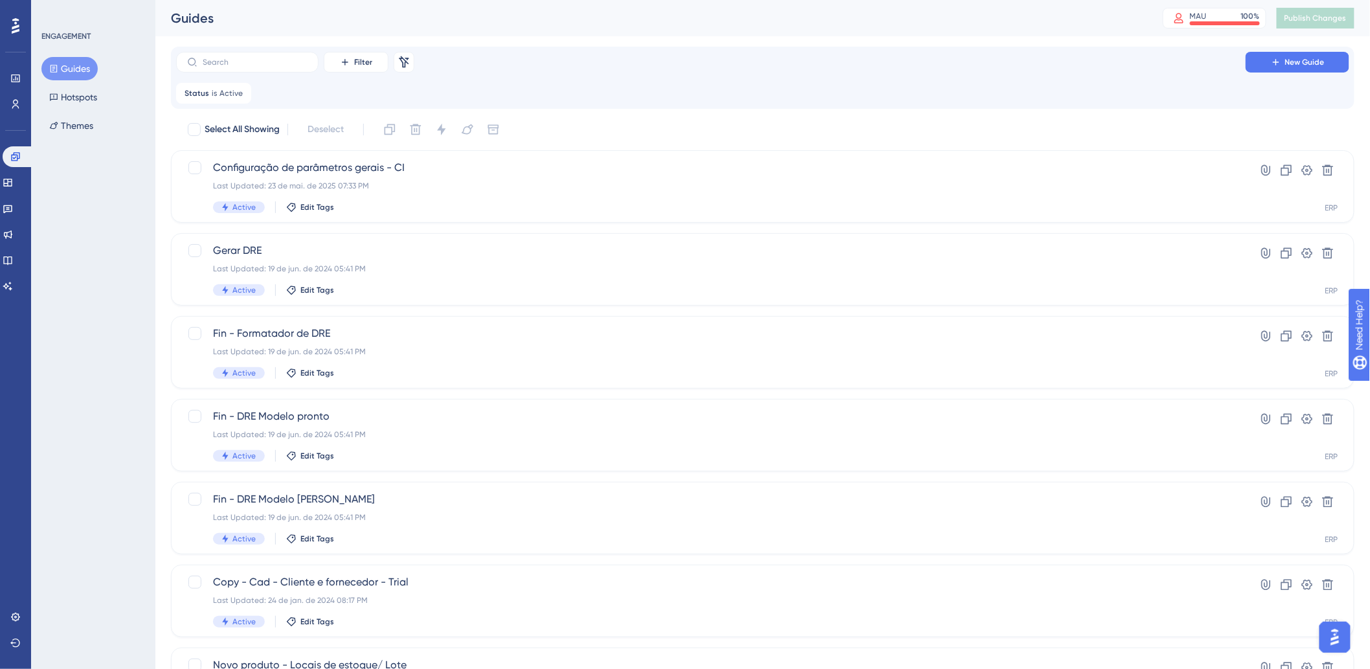
click at [0, 105] on div "Performance Users Engagement Widgets Feedback Product Updates Knowledge Base AI…" at bounding box center [15, 334] width 31 height 669
click at [10, 105] on link at bounding box center [15, 104] width 10 height 21
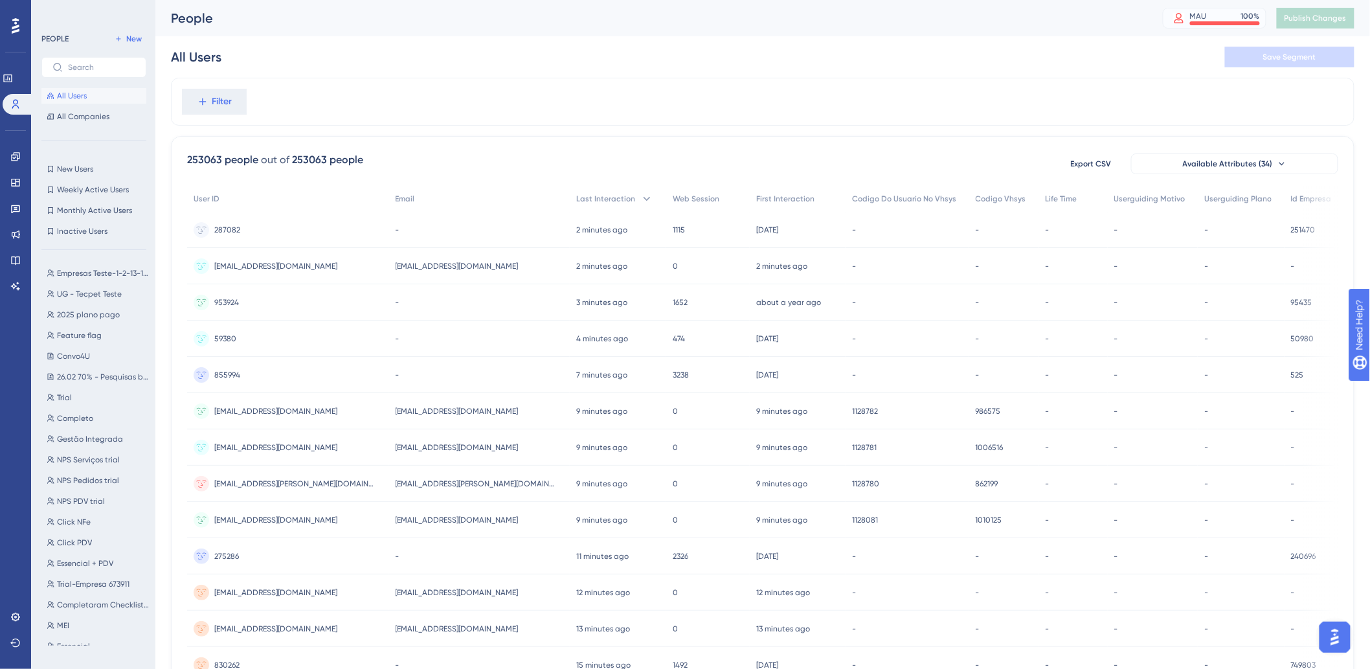
click at [1206, 11] on div "MAU" at bounding box center [1198, 16] width 17 height 10
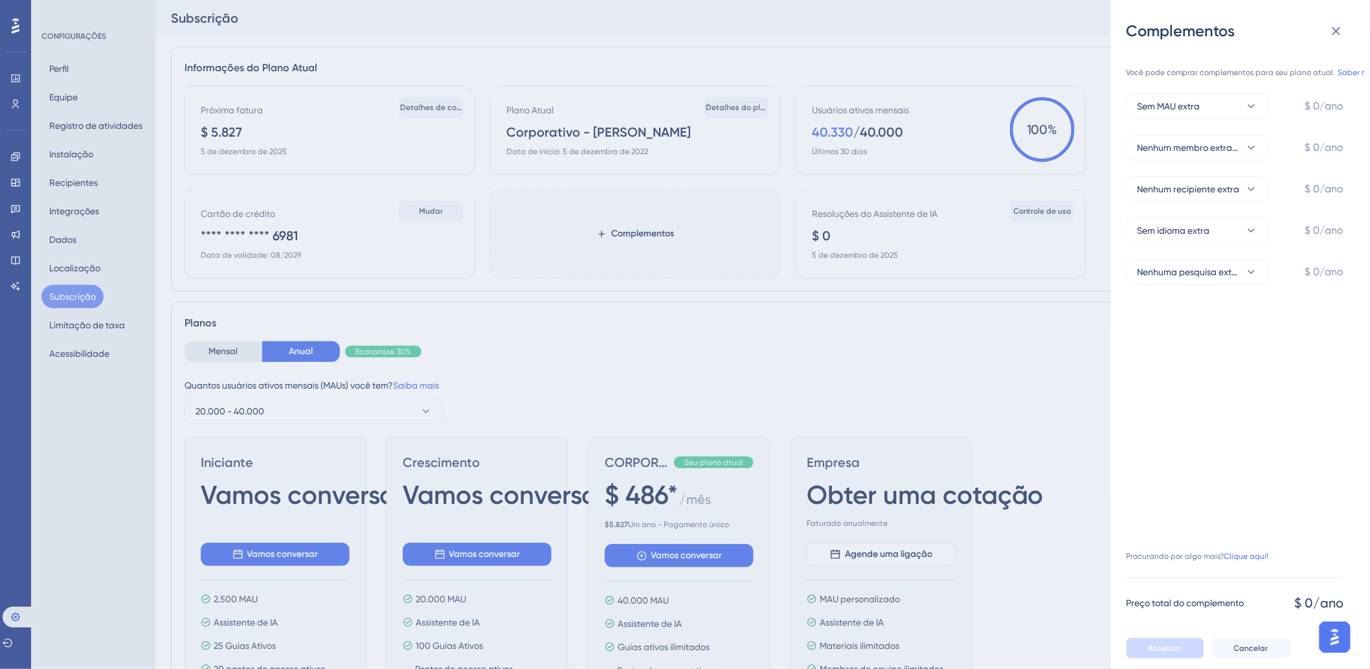
click at [522, 340] on div "Complementos Você pode comprar complementos para seu plano atual. Saber mais. S…" at bounding box center [685, 334] width 1370 height 669
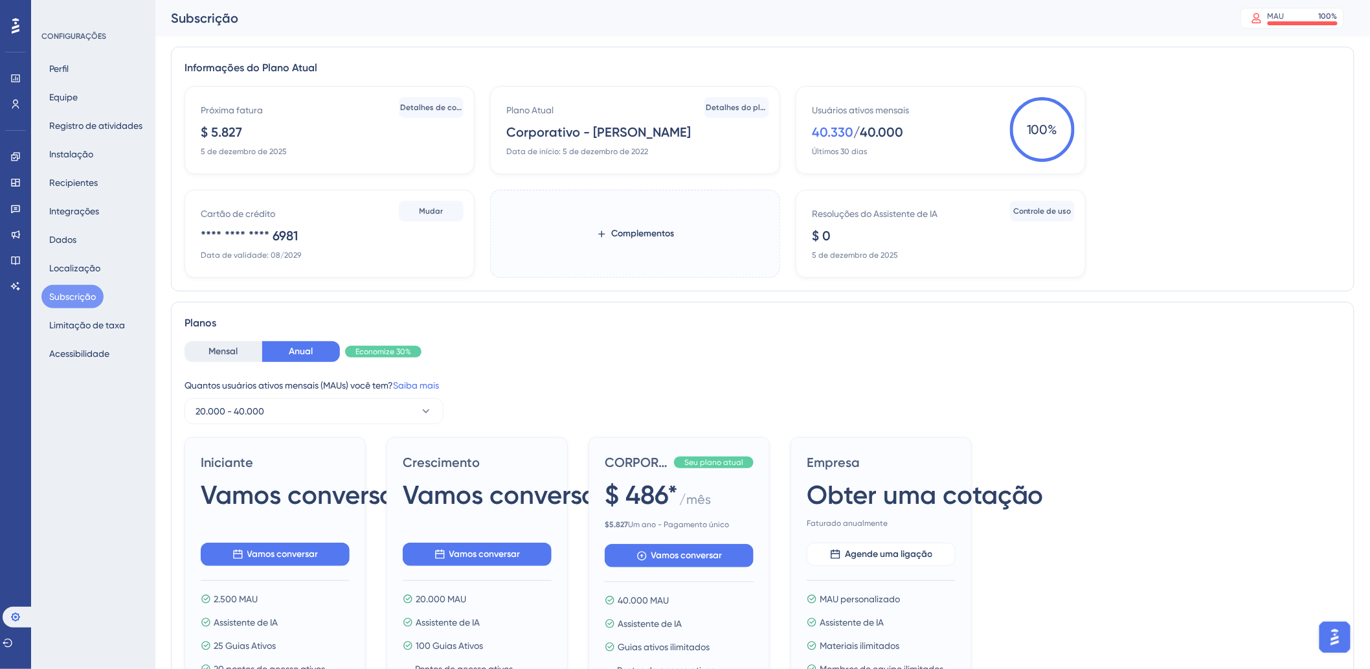
drag, startPoint x: 875, startPoint y: 133, endPoint x: 863, endPoint y: 126, distance: 13.3
click at [874, 133] on font "40.000" at bounding box center [881, 132] width 43 height 16
click at [863, 126] on font "40.000" at bounding box center [881, 132] width 43 height 16
click at [854, 140] on font "/" at bounding box center [856, 132] width 6 height 18
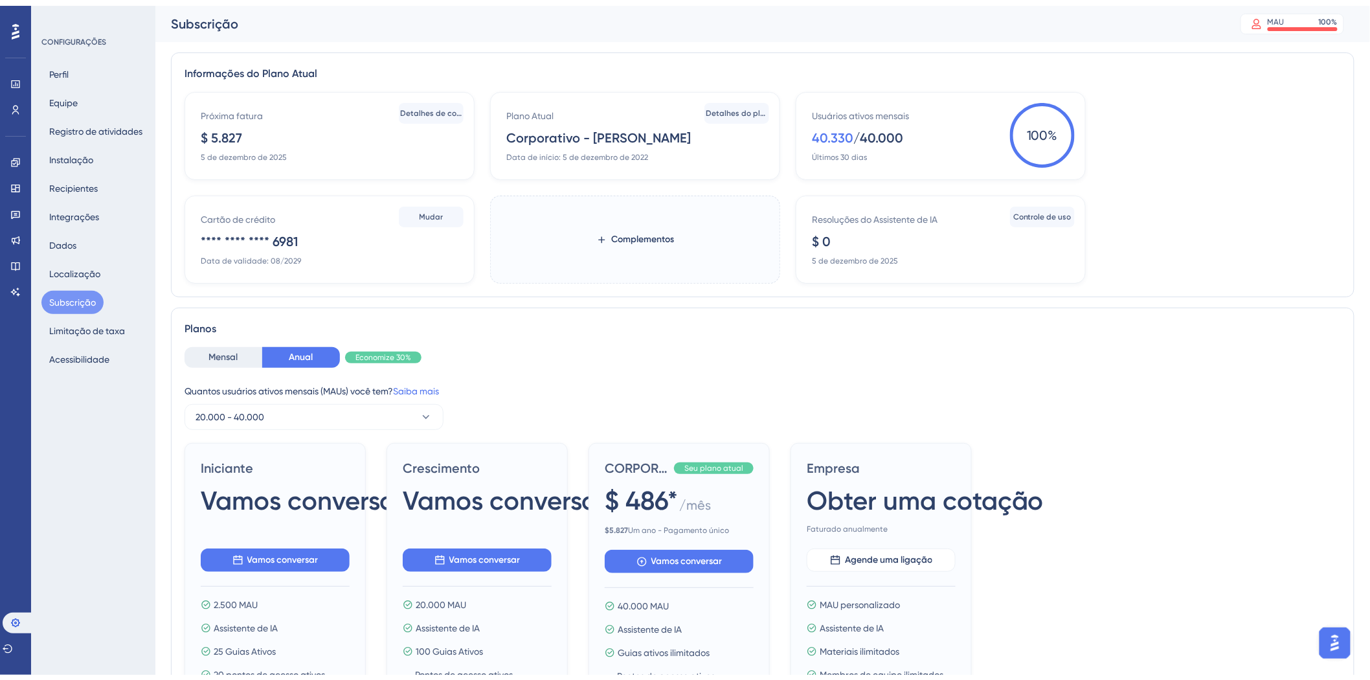
scroll to position [72, 0]
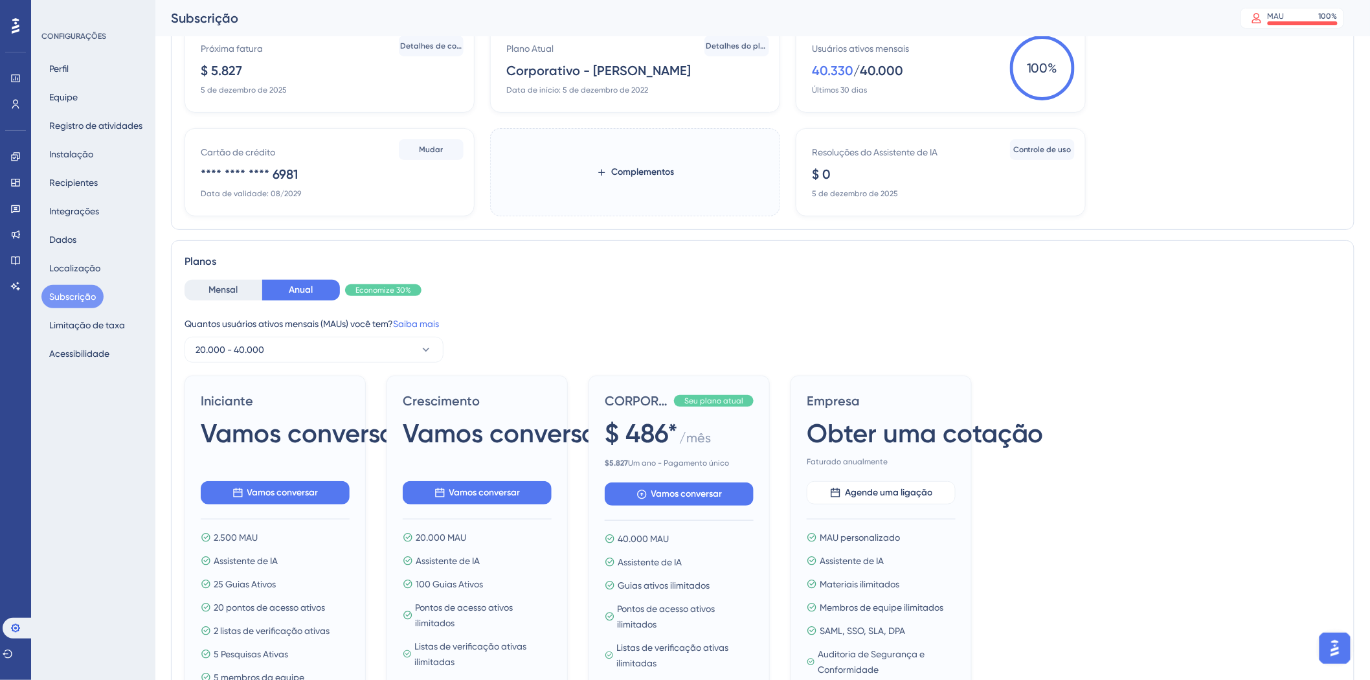
click at [547, 329] on div "Quantos usuários ativos mensais ([PERSON_NAME]) você tem? Saiba mais" at bounding box center [762, 324] width 1156 height 16
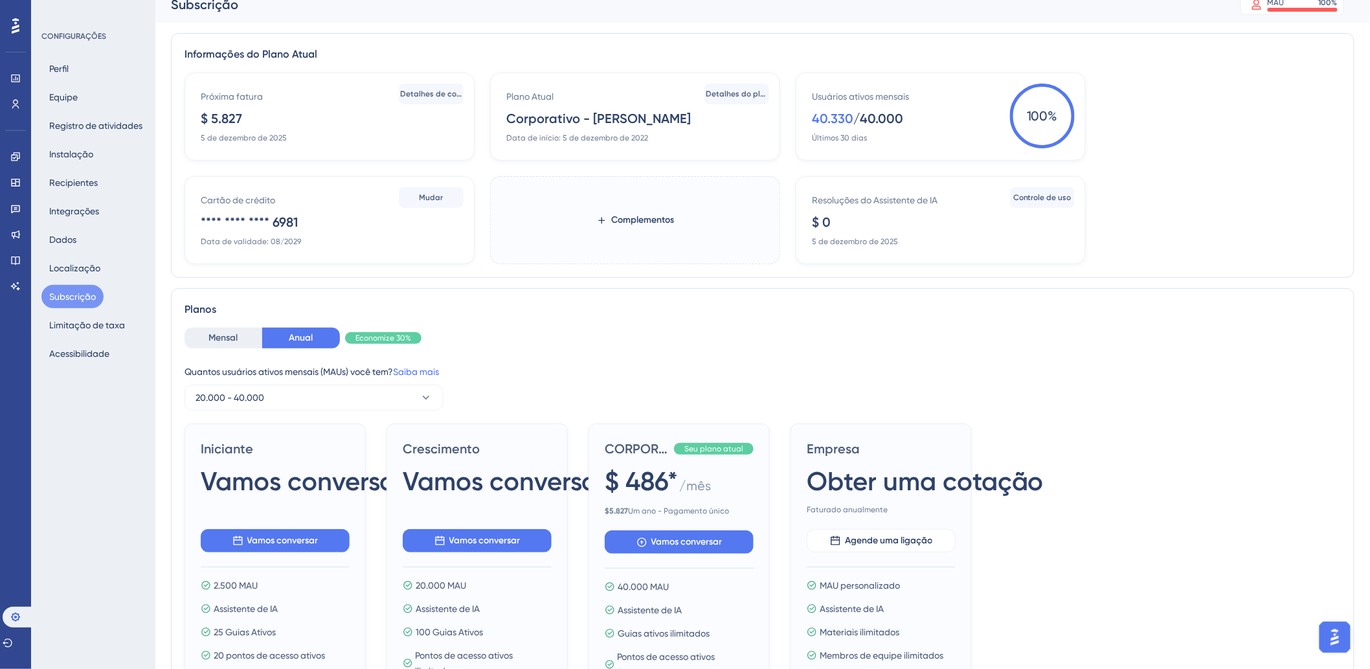
scroll to position [0, 0]
